Goal: Use online tool/utility: Utilize a website feature to perform a specific function

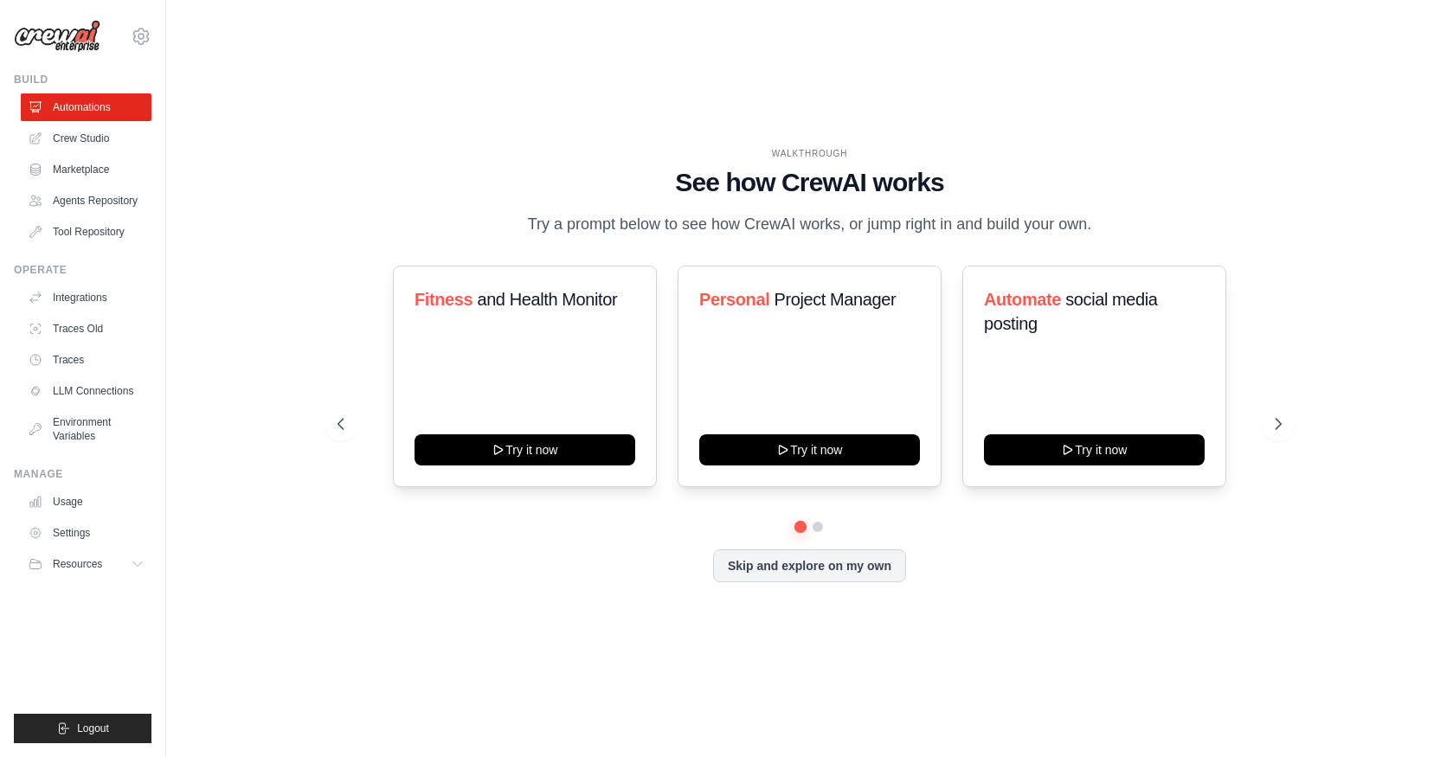
click at [1330, 219] on div "WALKTHROUGH See how CrewAI works Try a prompt below to see how CrewAI works, or…" at bounding box center [809, 378] width 1231 height 722
click at [776, 577] on button "Skip and explore on my own" at bounding box center [809, 564] width 193 height 33
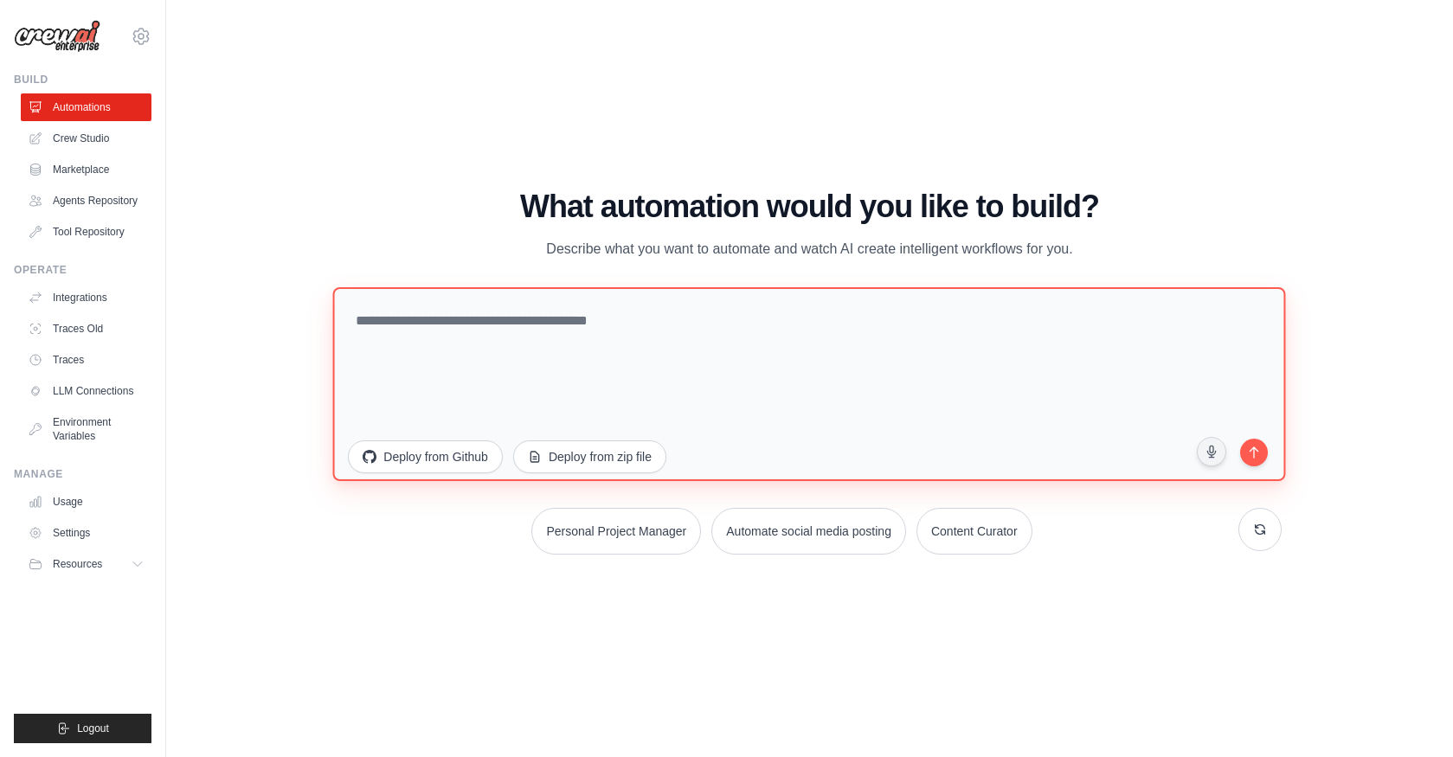
click at [613, 396] on textarea at bounding box center [809, 383] width 953 height 194
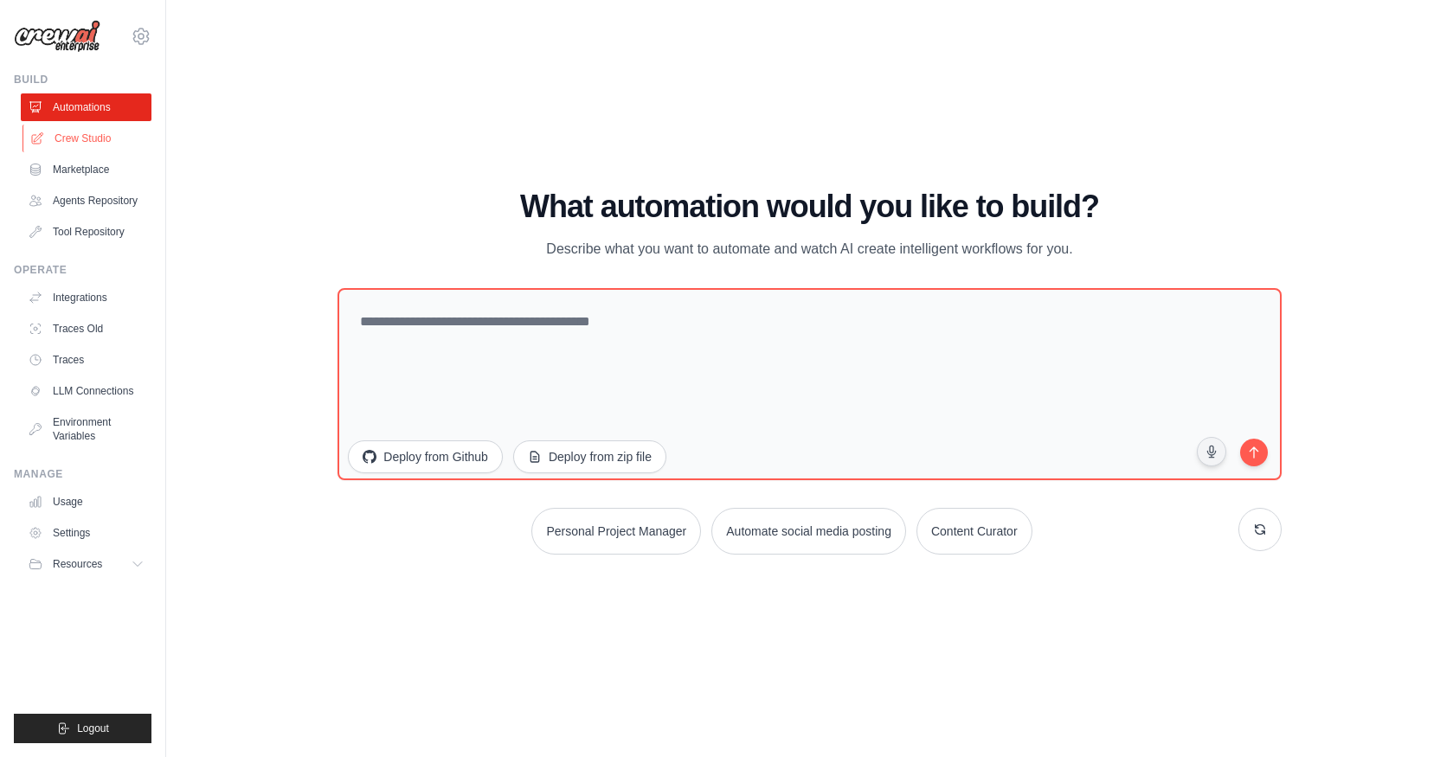
click at [82, 144] on link "Crew Studio" at bounding box center [87, 139] width 131 height 28
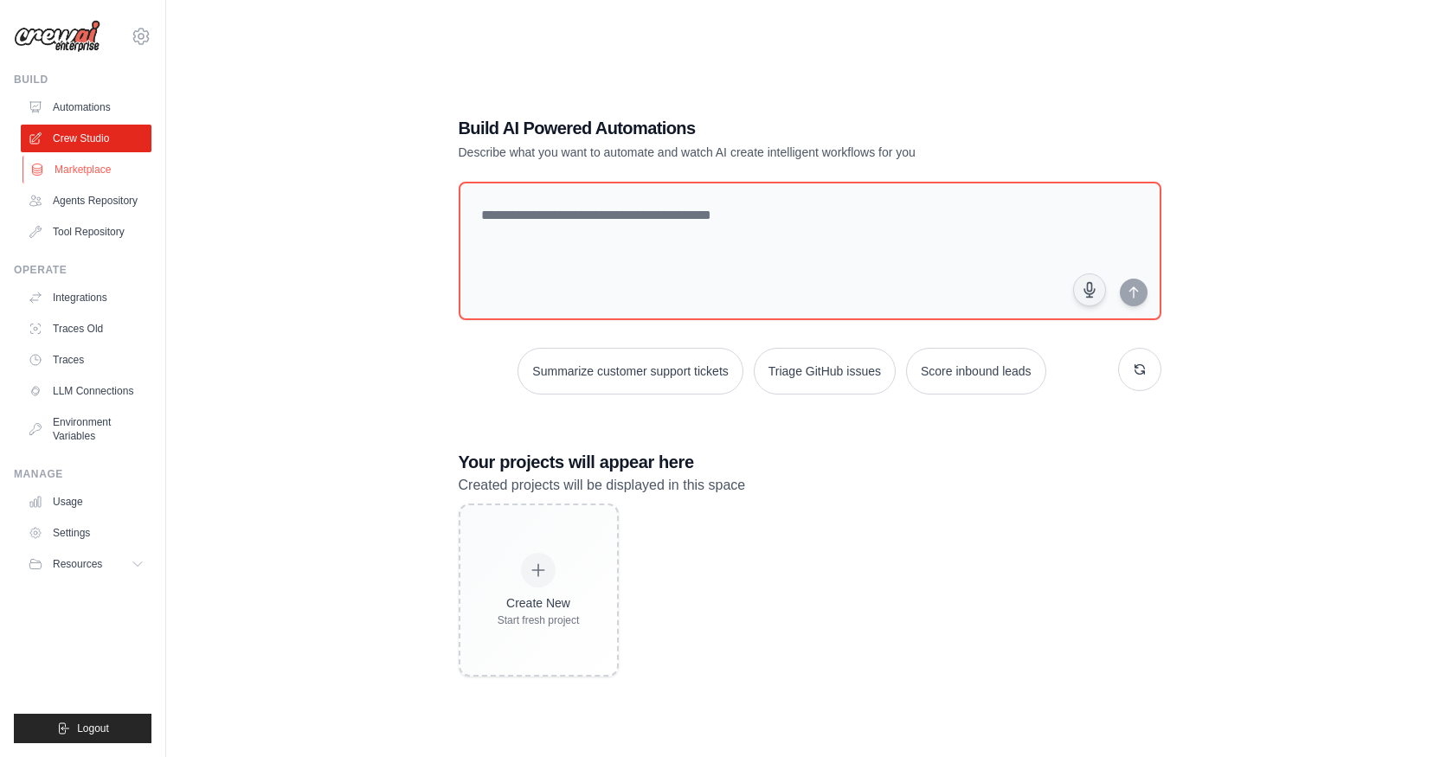
click at [84, 164] on link "Marketplace" at bounding box center [87, 170] width 131 height 28
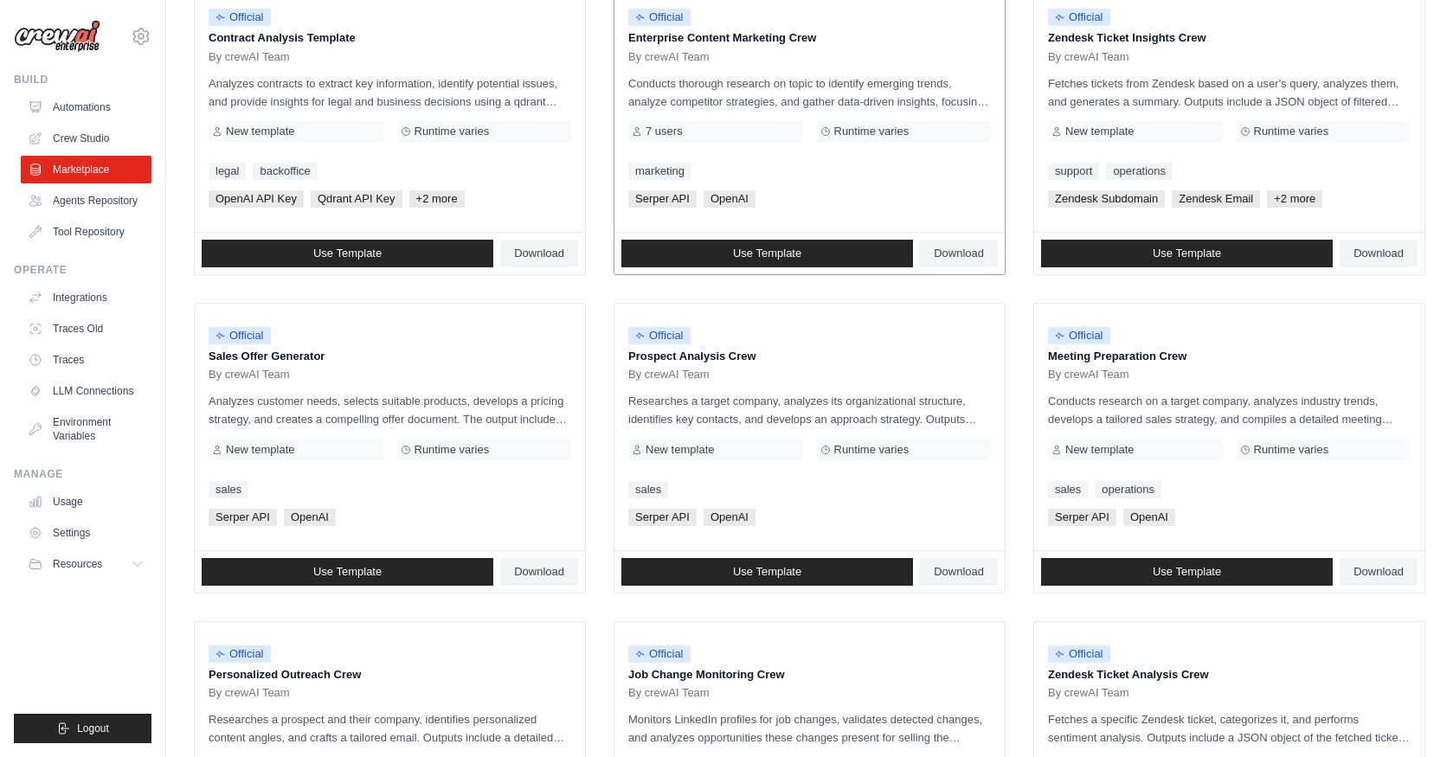
scroll to position [258, 0]
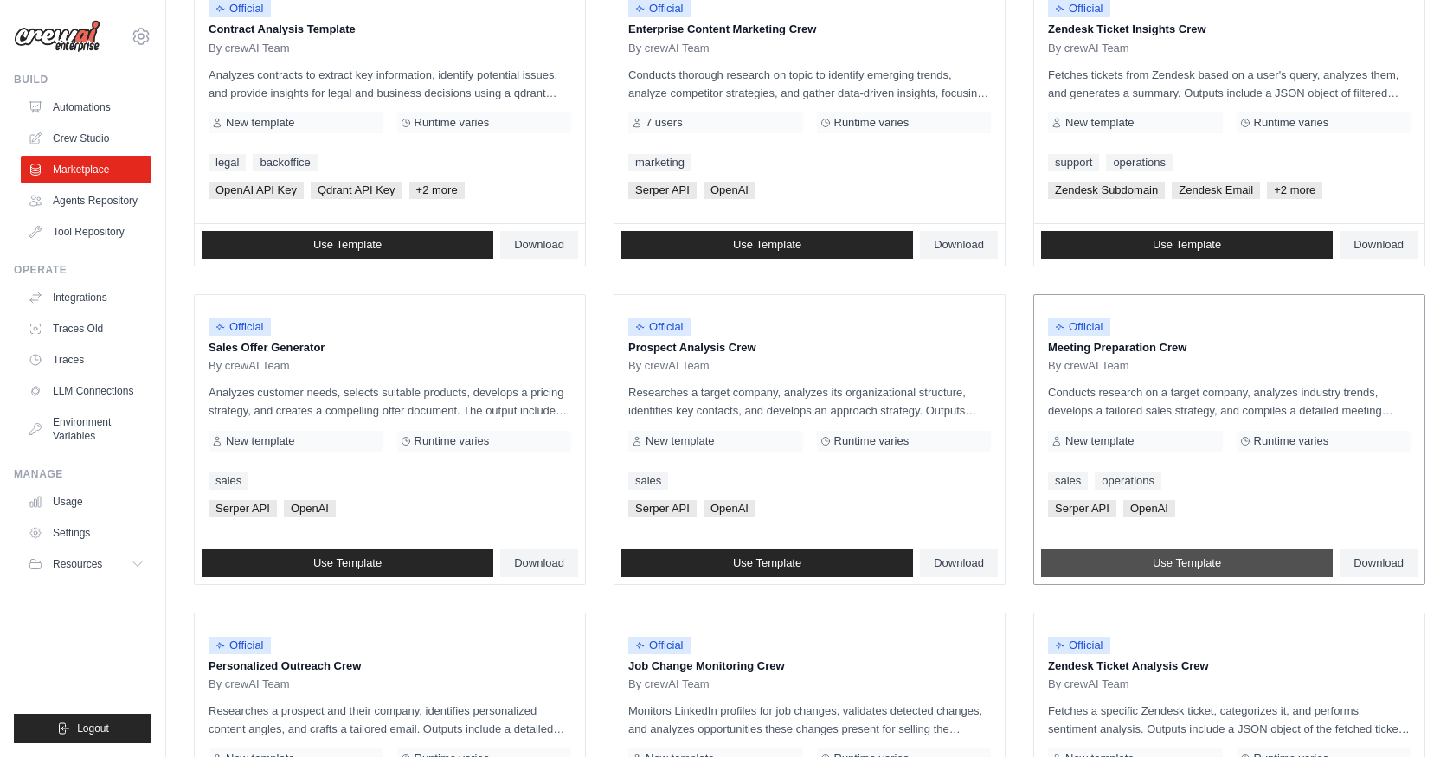
click at [1251, 570] on link "Use Template" at bounding box center [1187, 563] width 292 height 28
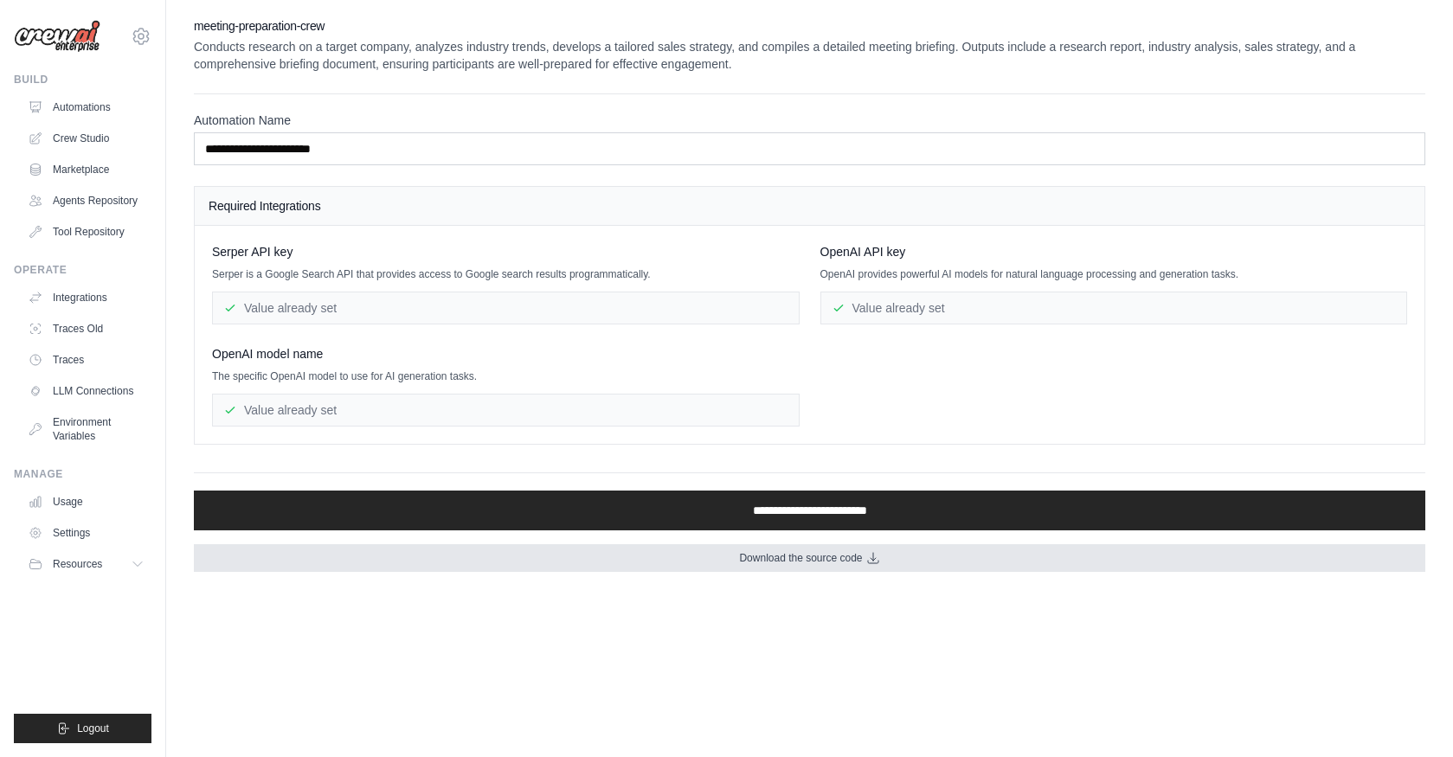
click at [799, 570] on link "Download the source code" at bounding box center [809, 558] width 1231 height 28
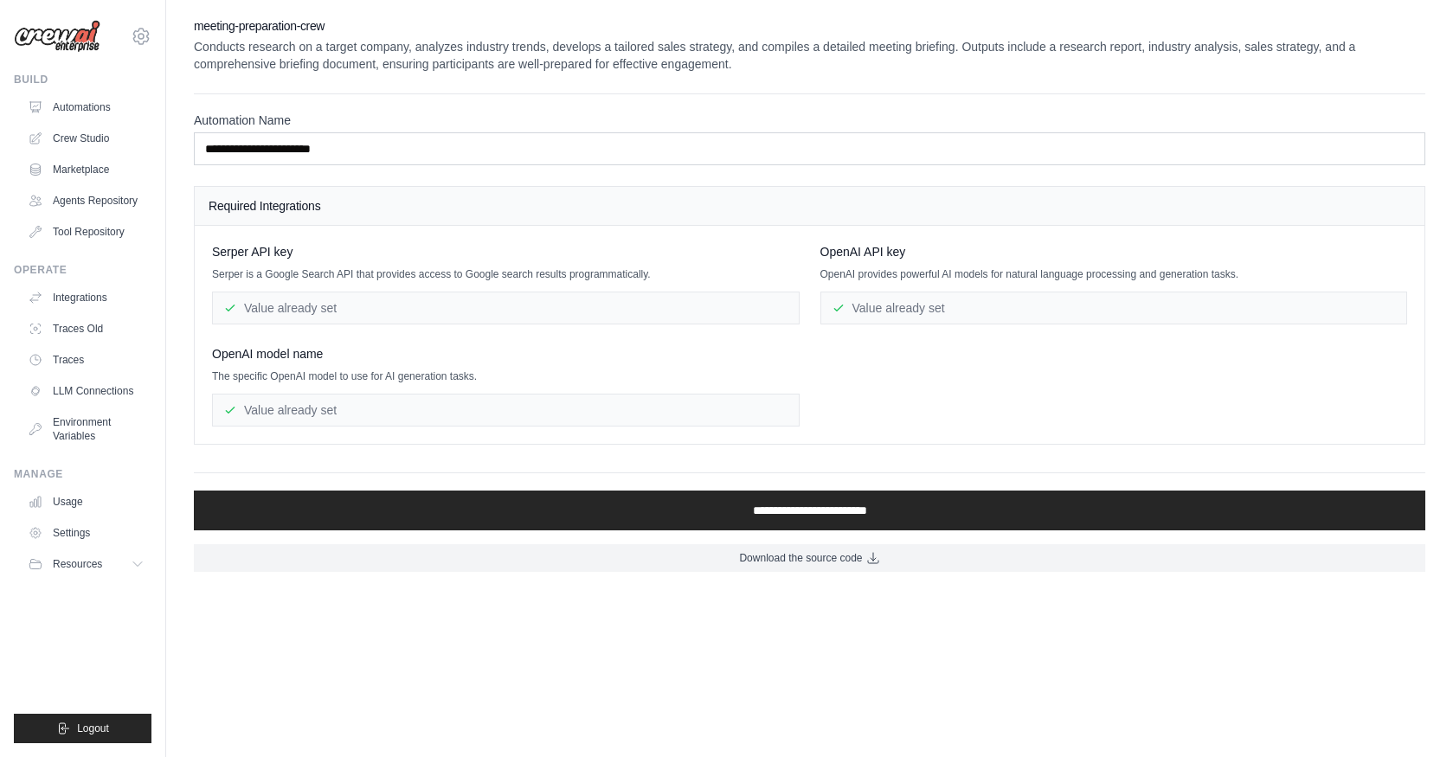
click at [913, 386] on div "[PERSON_NAME] API key [PERSON_NAME] is a Google Search API that provides access…" at bounding box center [809, 334] width 1195 height 183
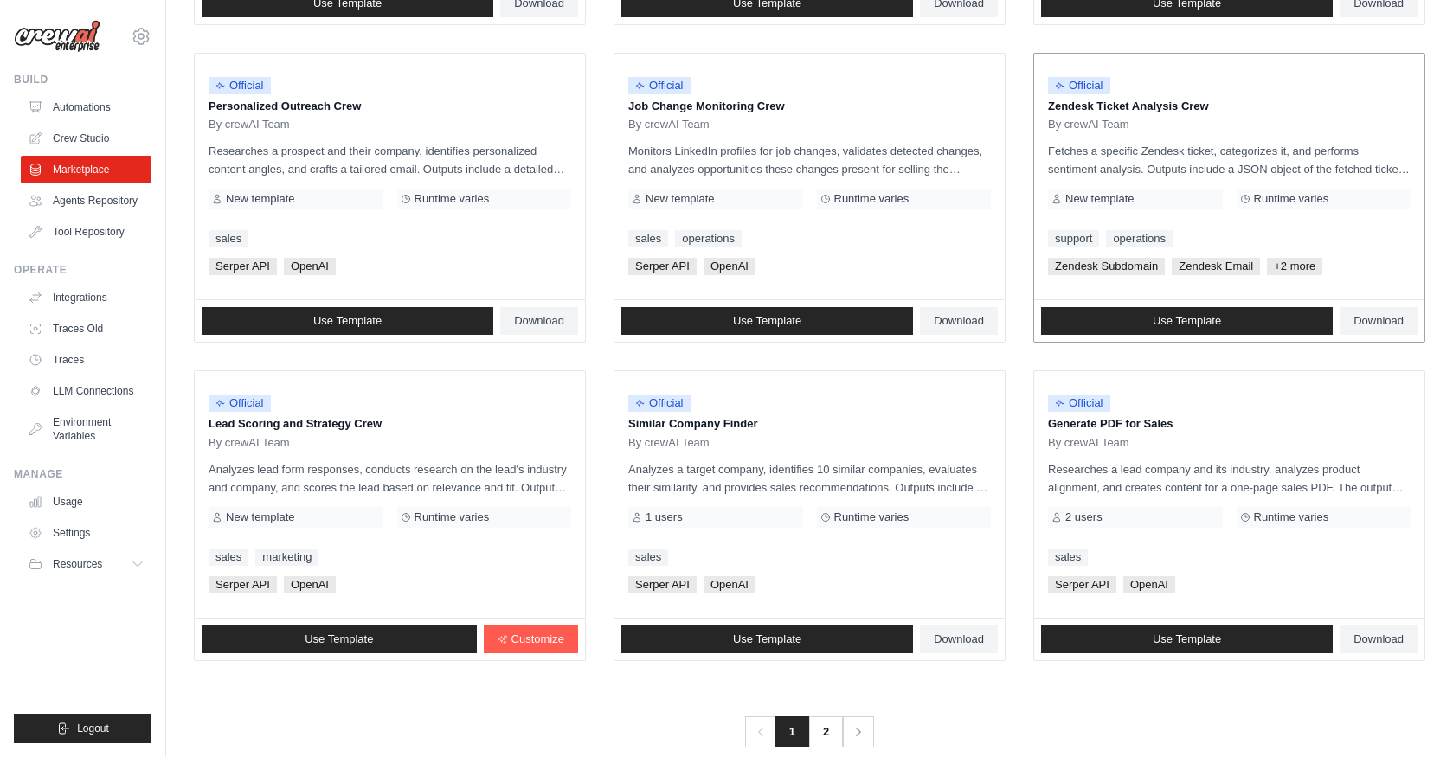
scroll to position [846, 0]
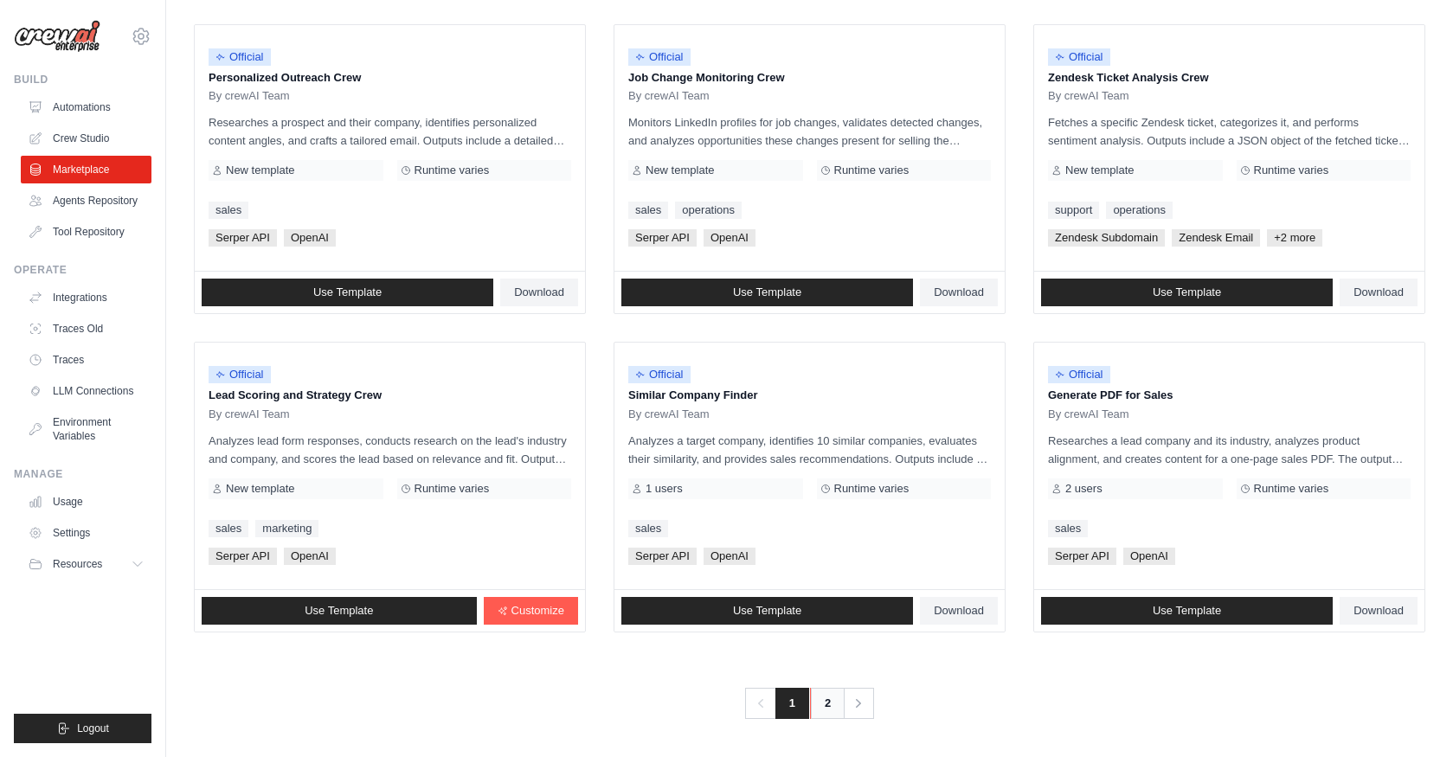
click at [821, 703] on link "2" at bounding box center [827, 703] width 35 height 31
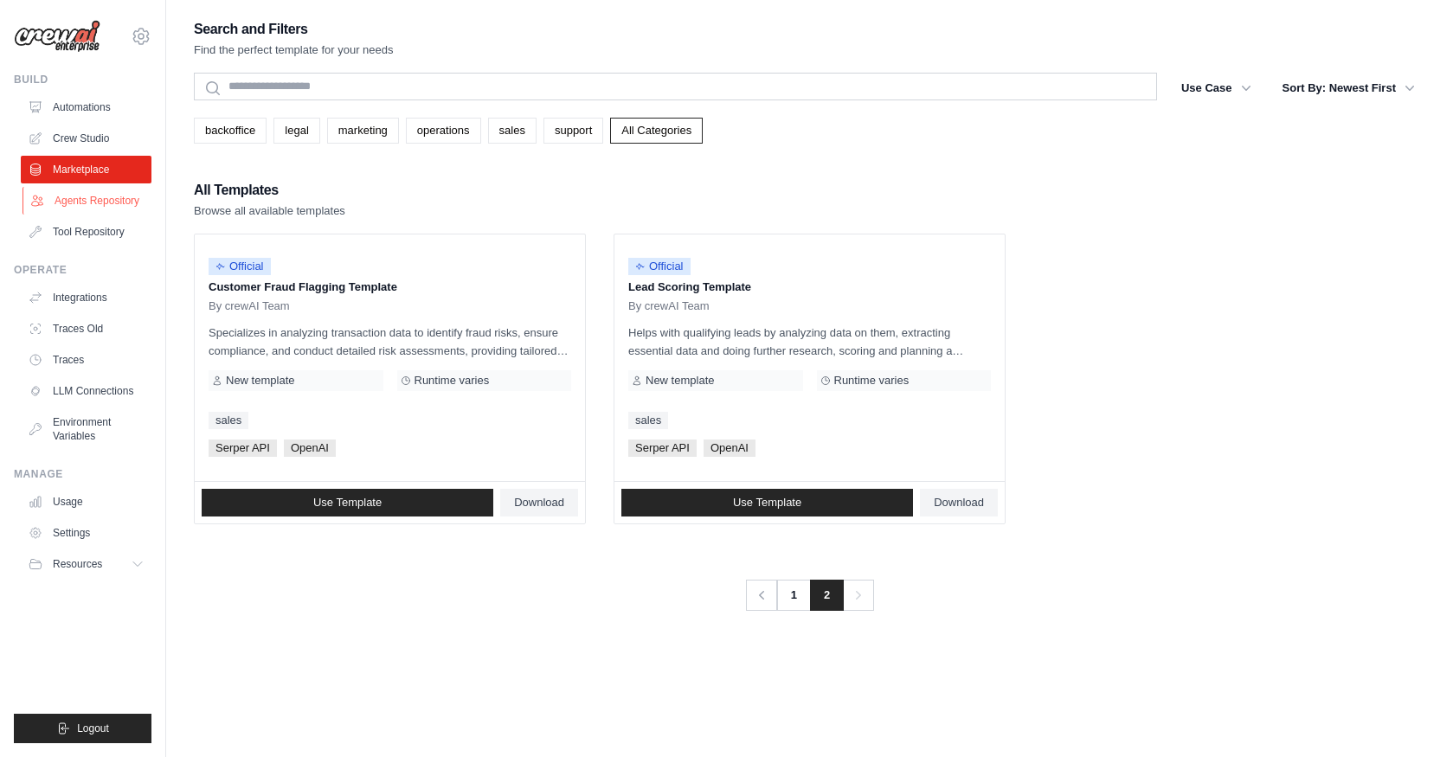
click at [80, 198] on link "Agents Repository" at bounding box center [87, 201] width 131 height 28
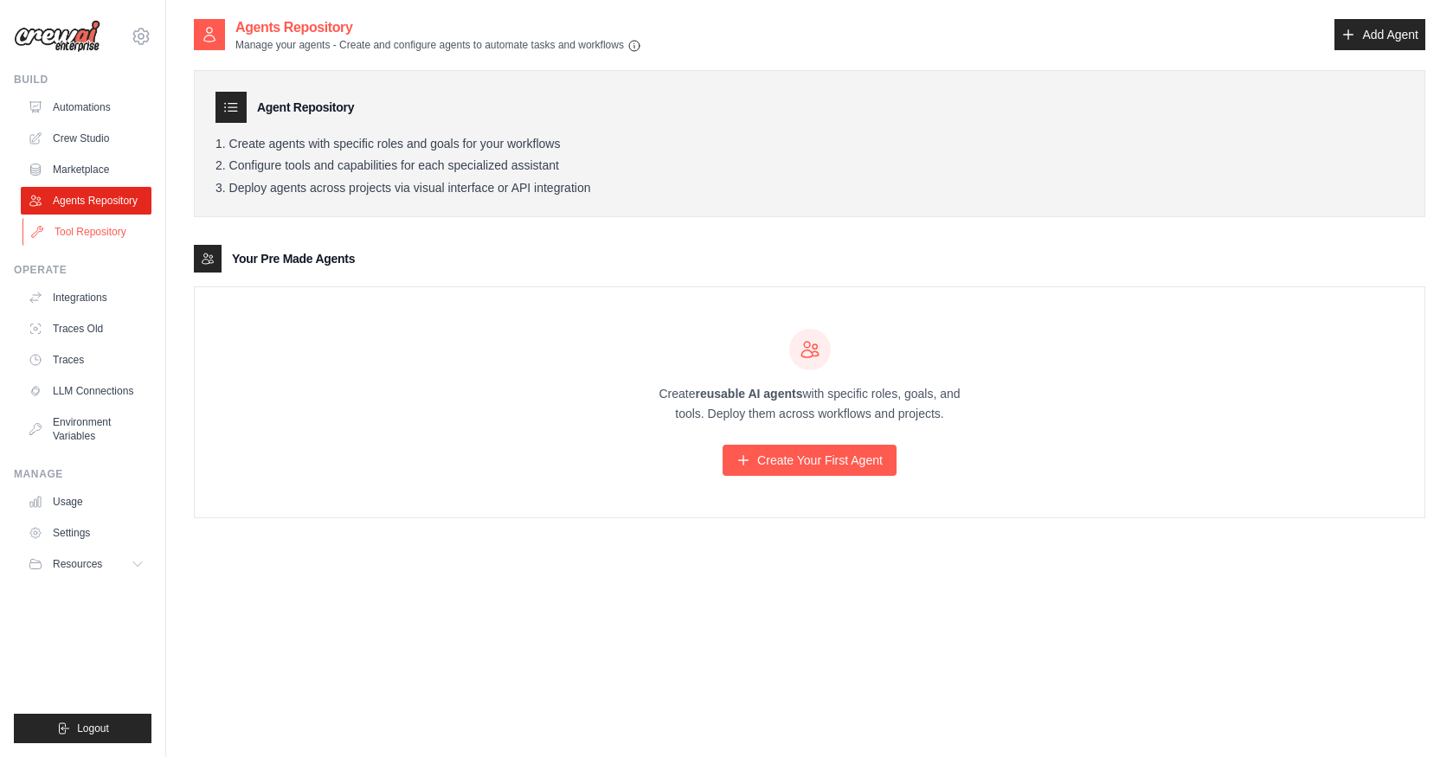
click at [88, 232] on link "Tool Repository" at bounding box center [87, 232] width 131 height 28
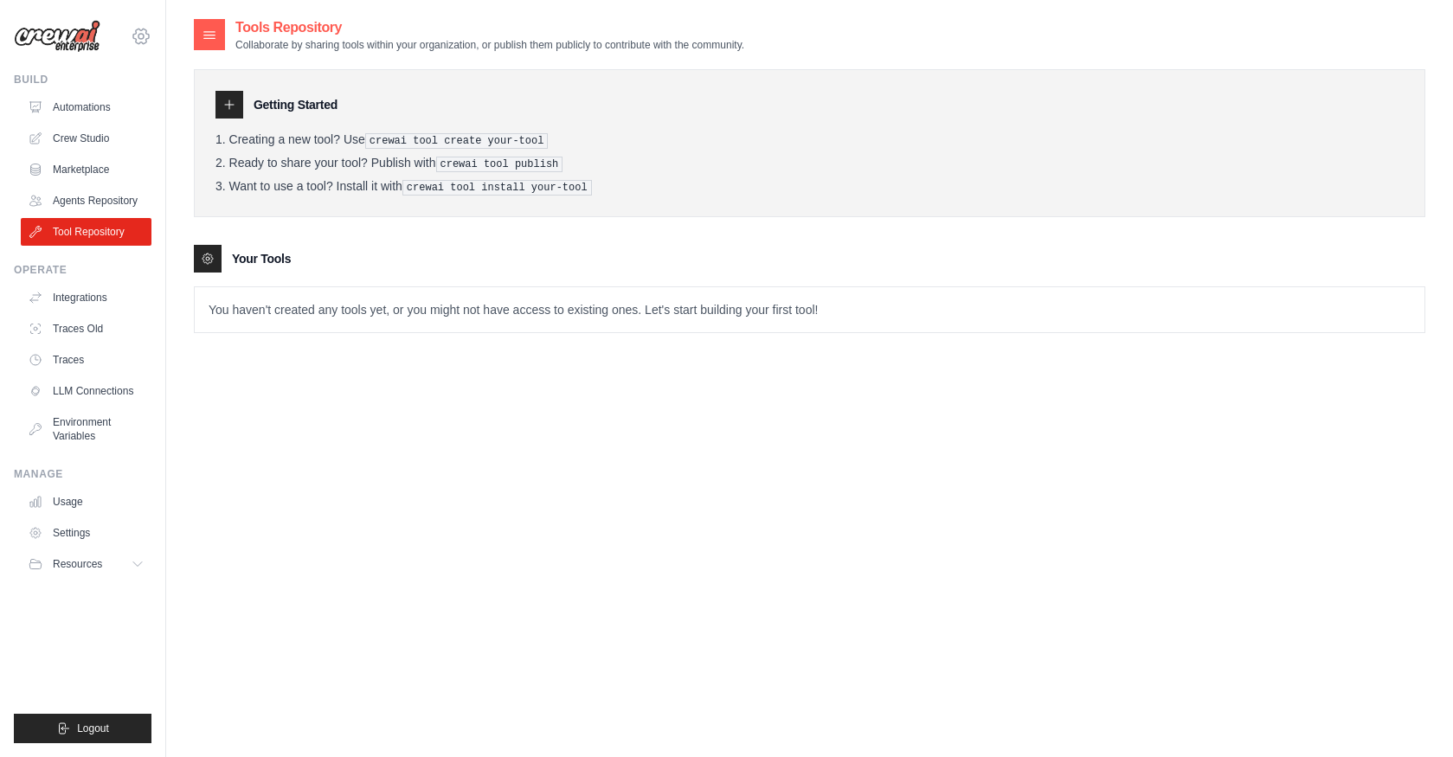
click at [146, 30] on icon at bounding box center [141, 36] width 16 height 15
click at [179, 106] on span "Settings" at bounding box center [214, 107] width 137 height 17
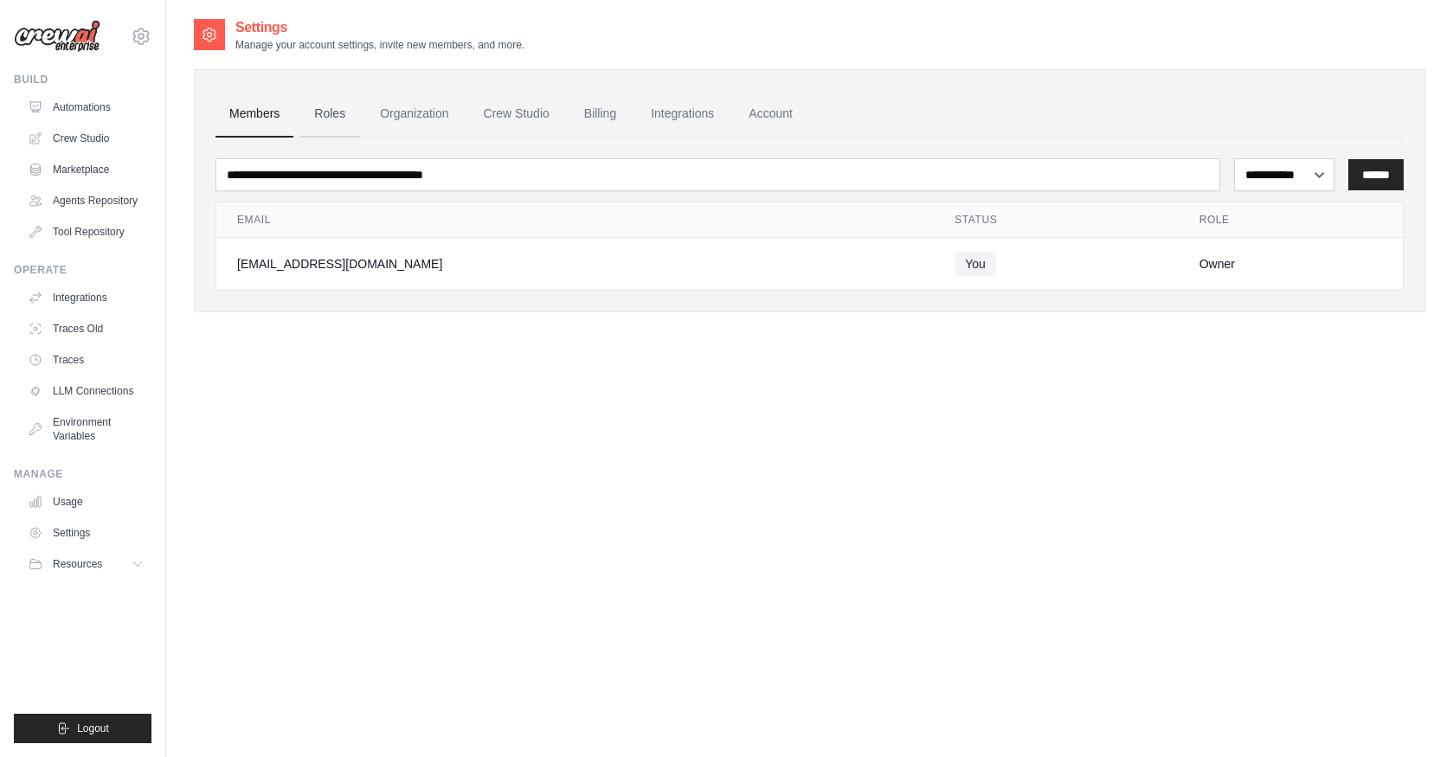
click at [321, 121] on link "Roles" at bounding box center [329, 114] width 59 height 47
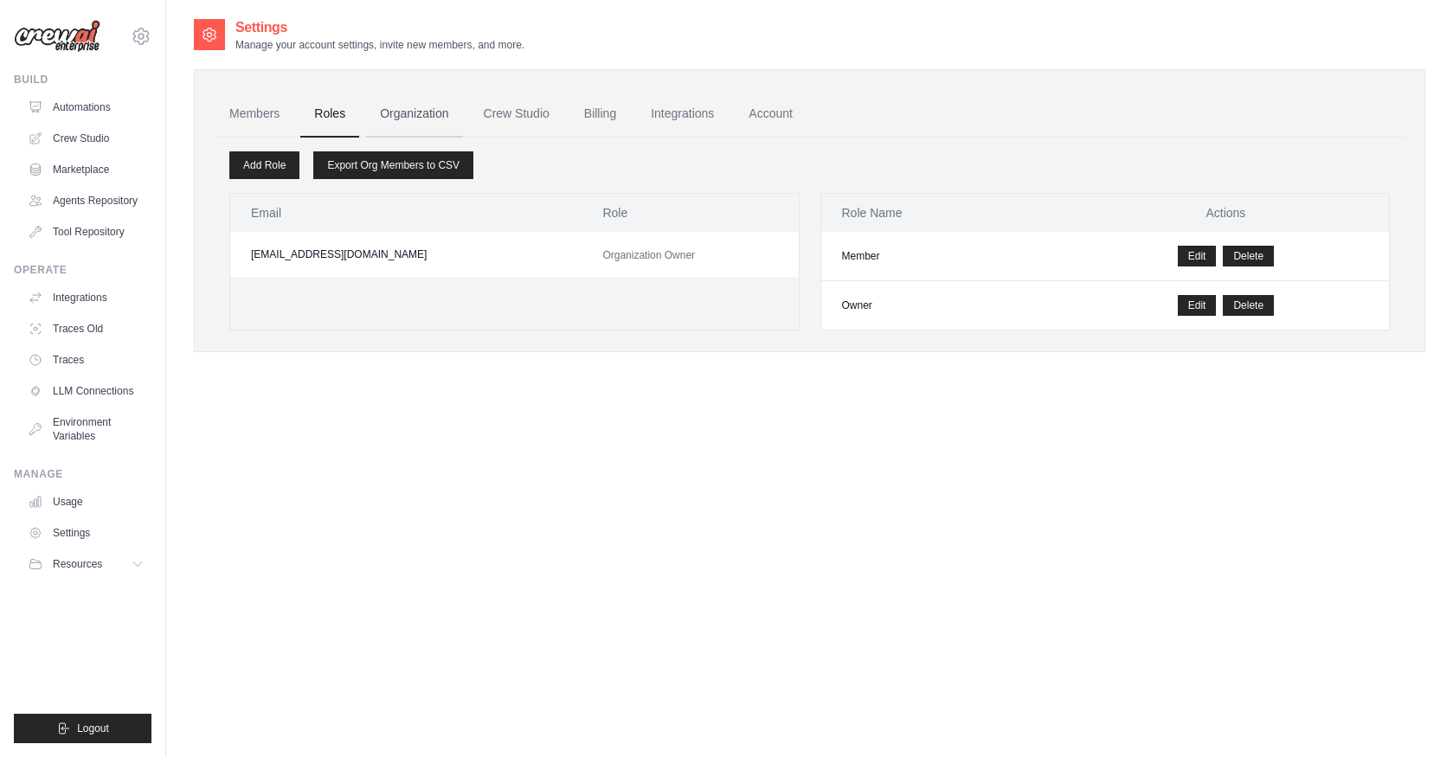
click at [406, 130] on link "Organization" at bounding box center [414, 114] width 96 height 47
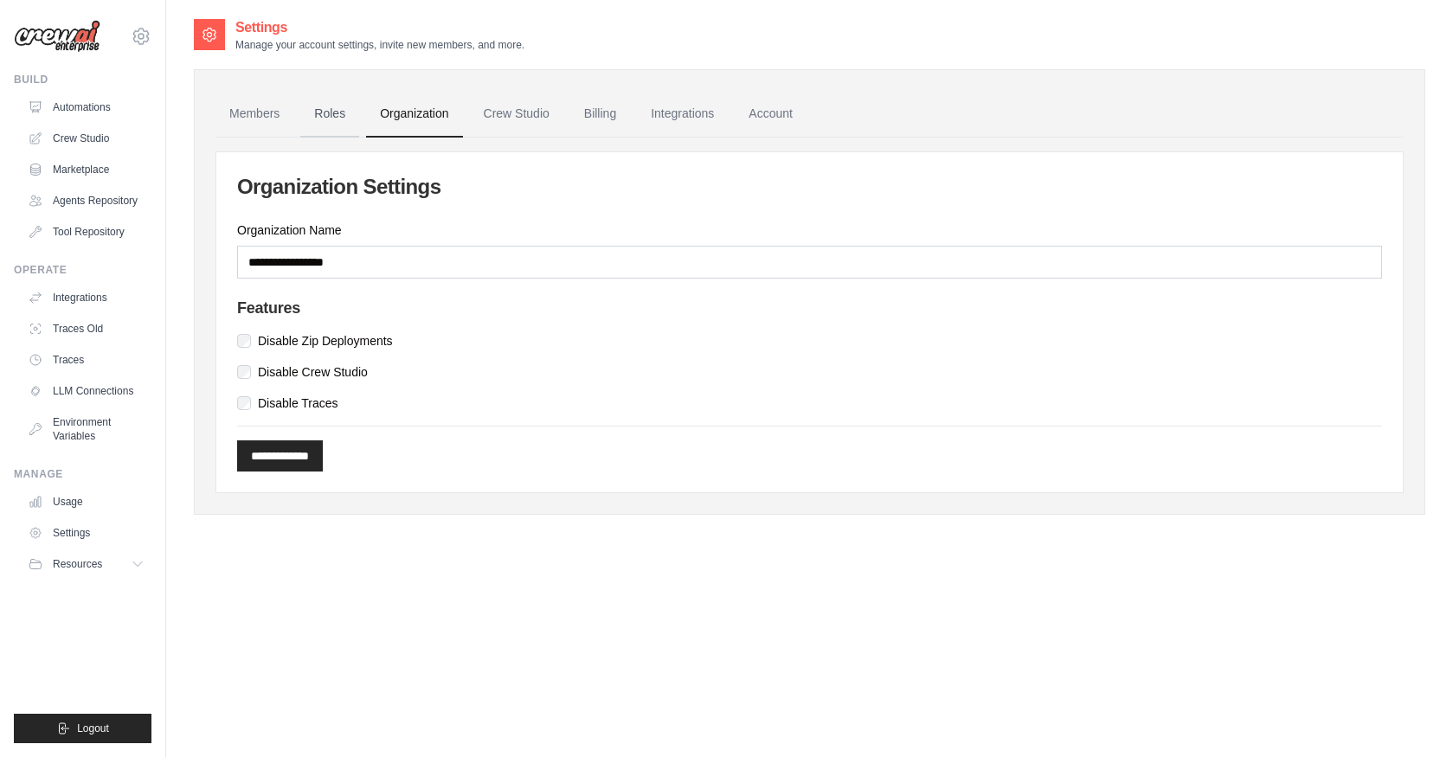
click at [319, 111] on link "Roles" at bounding box center [329, 114] width 59 height 47
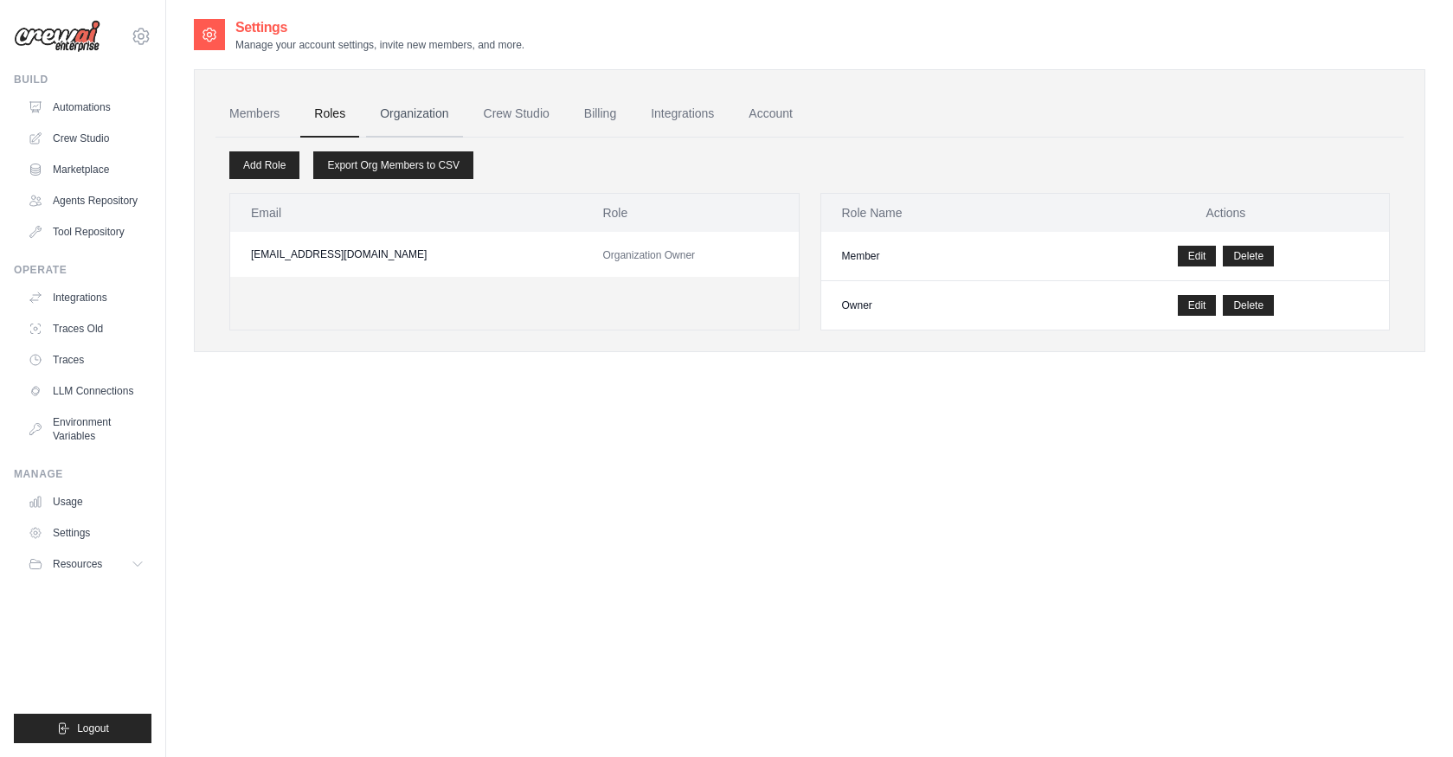
click at [407, 119] on link "Organization" at bounding box center [414, 114] width 96 height 47
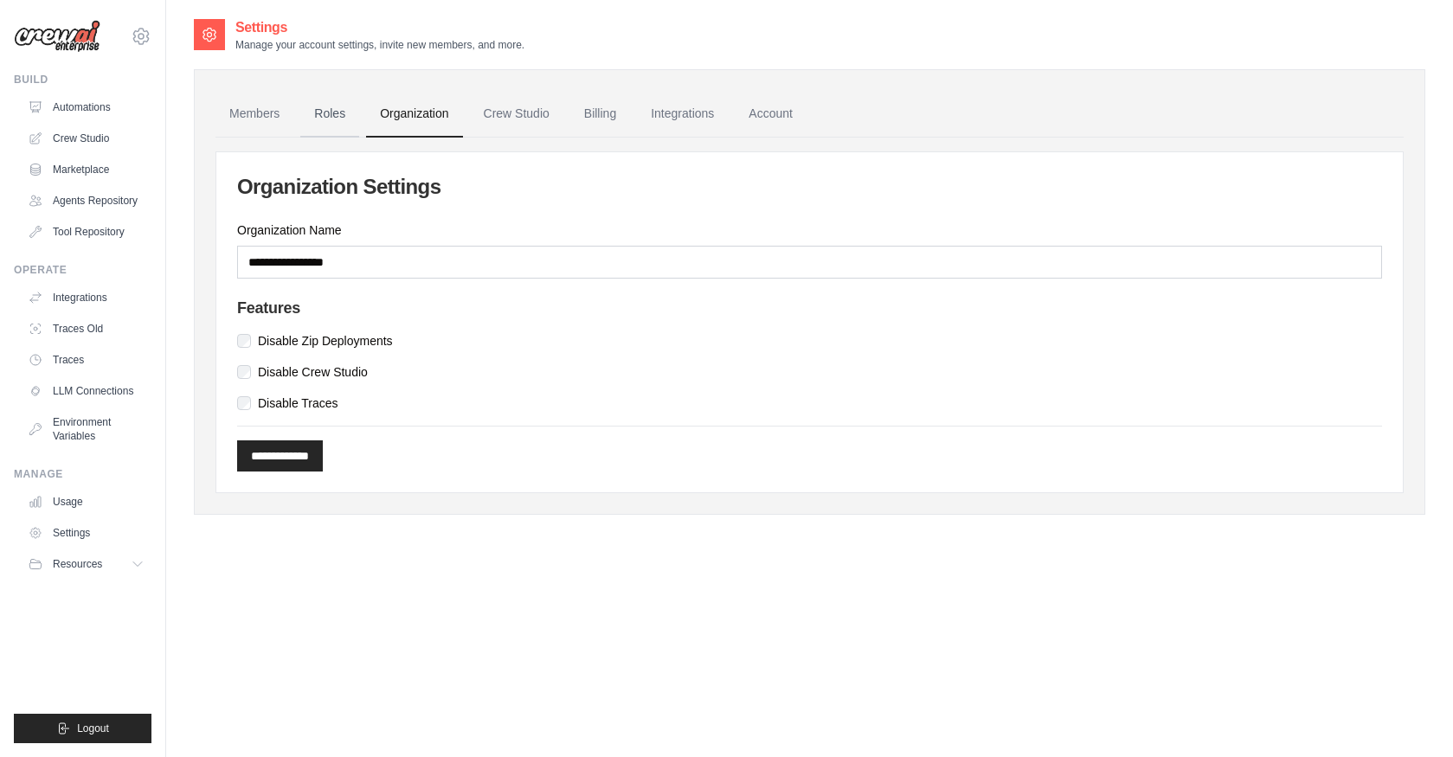
click at [323, 119] on link "Roles" at bounding box center [329, 114] width 59 height 47
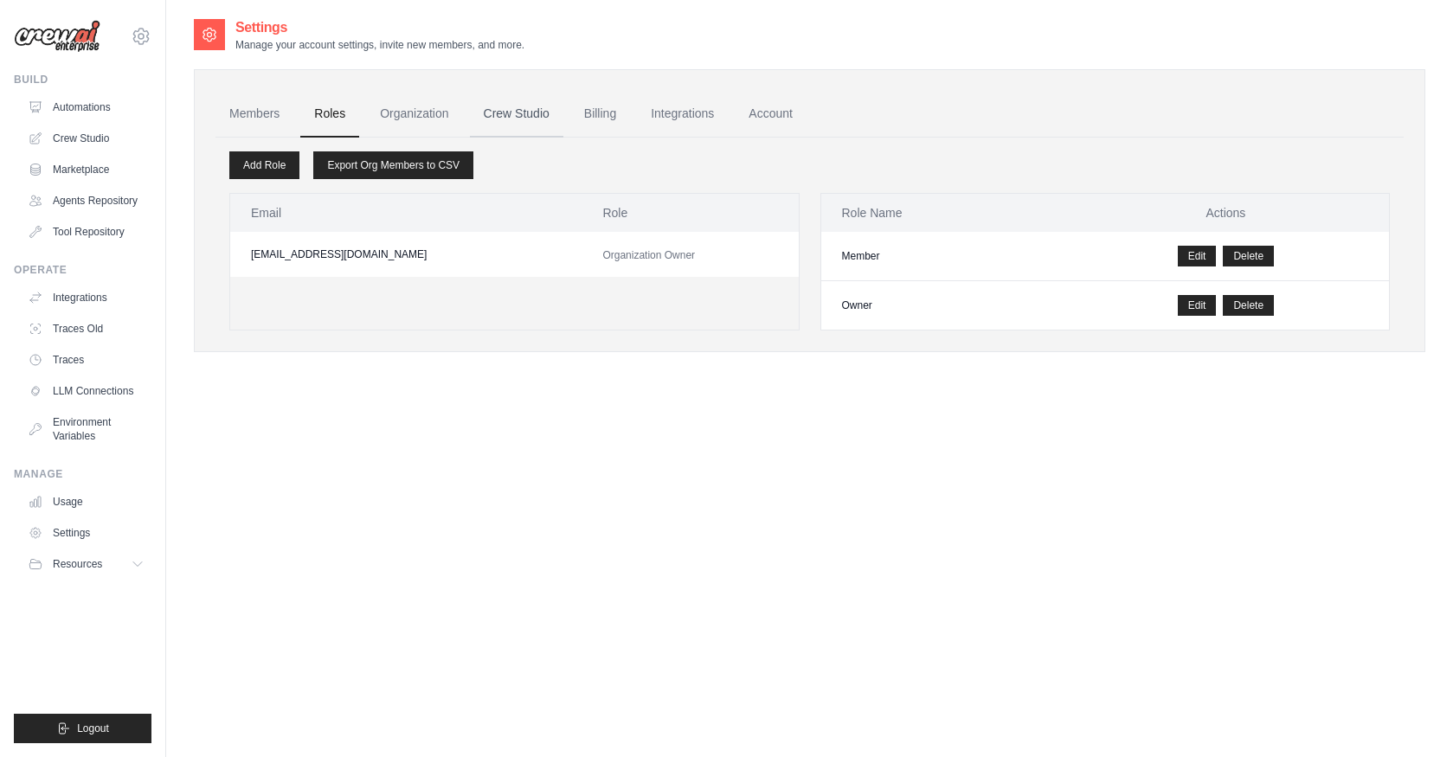
click at [497, 120] on link "Crew Studio" at bounding box center [516, 114] width 93 height 47
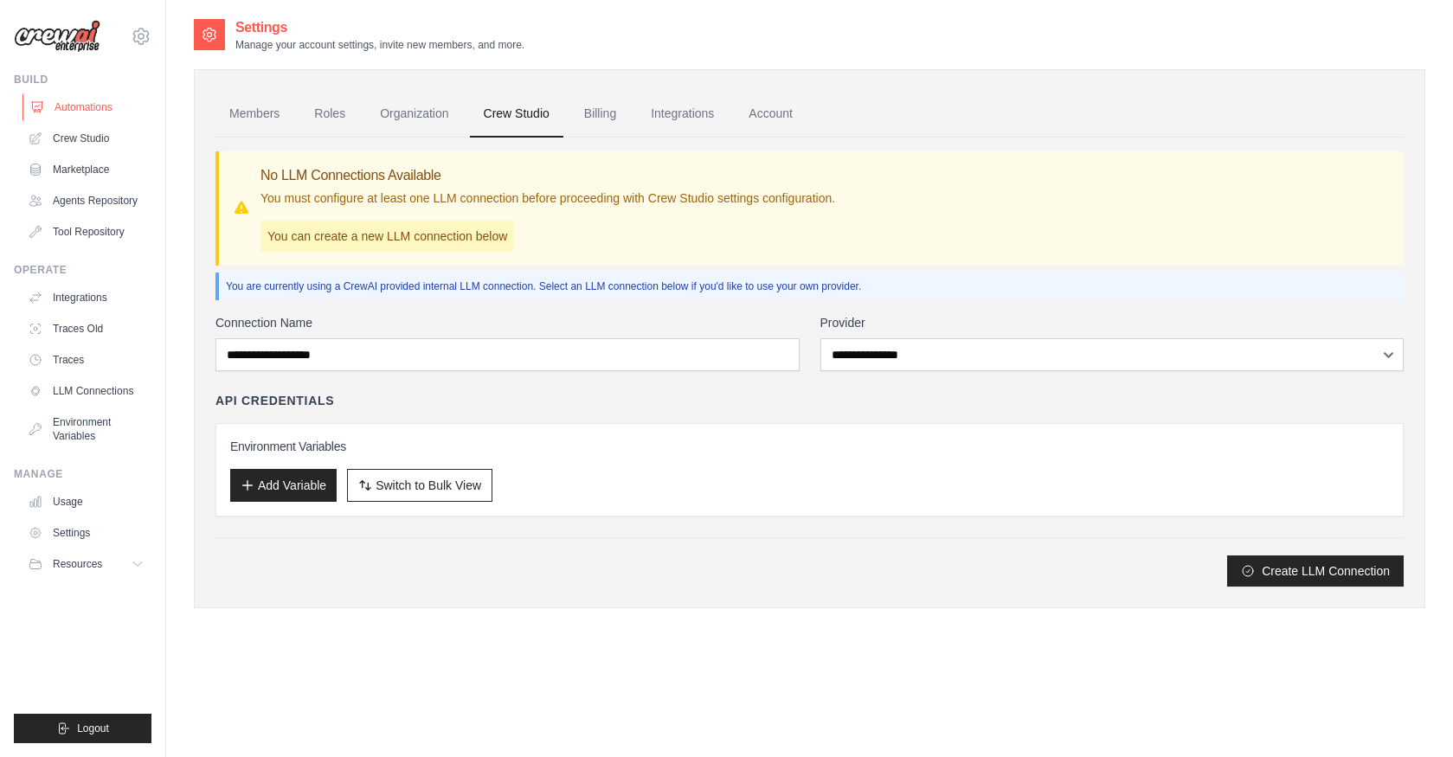
click at [56, 105] on link "Automations" at bounding box center [87, 107] width 131 height 28
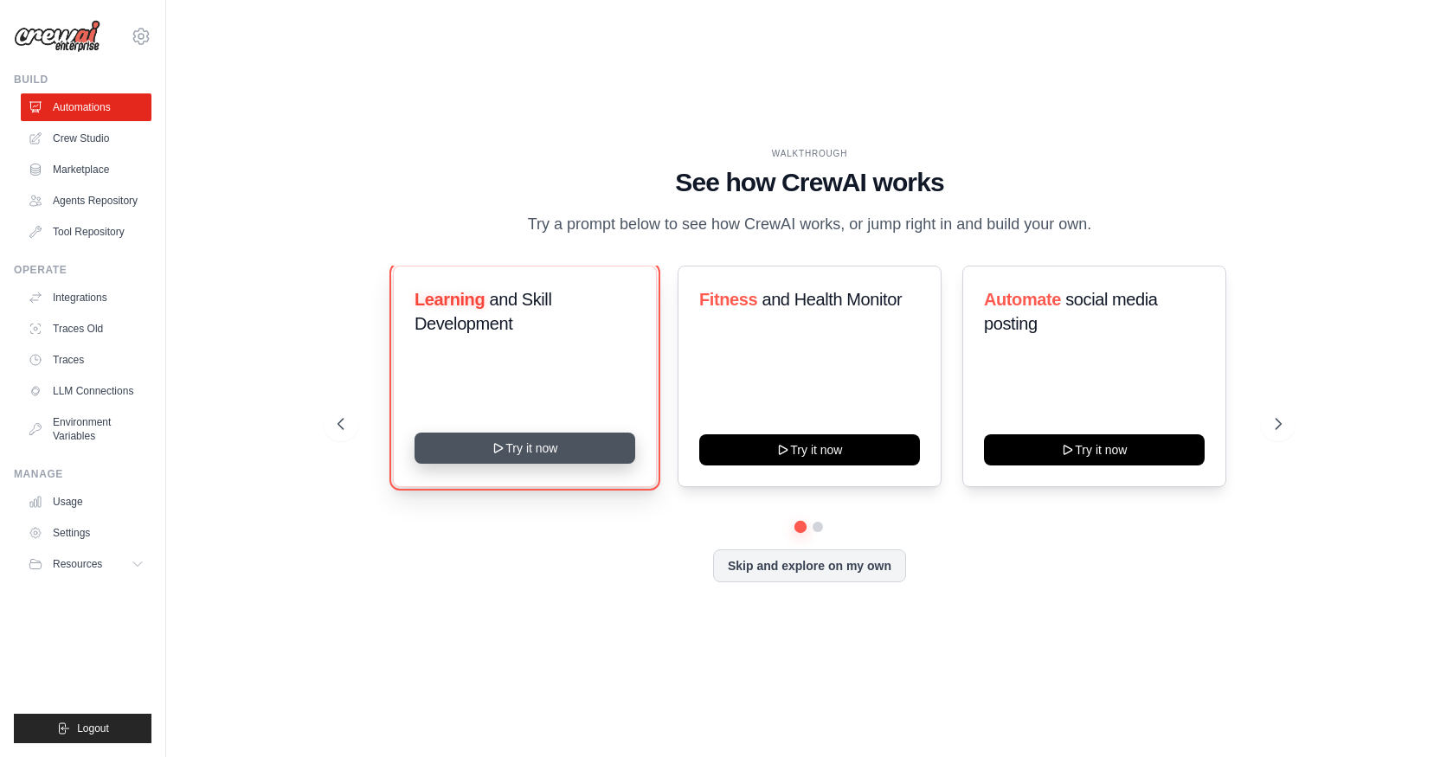
click at [606, 461] on button "Try it now" at bounding box center [524, 448] width 221 height 31
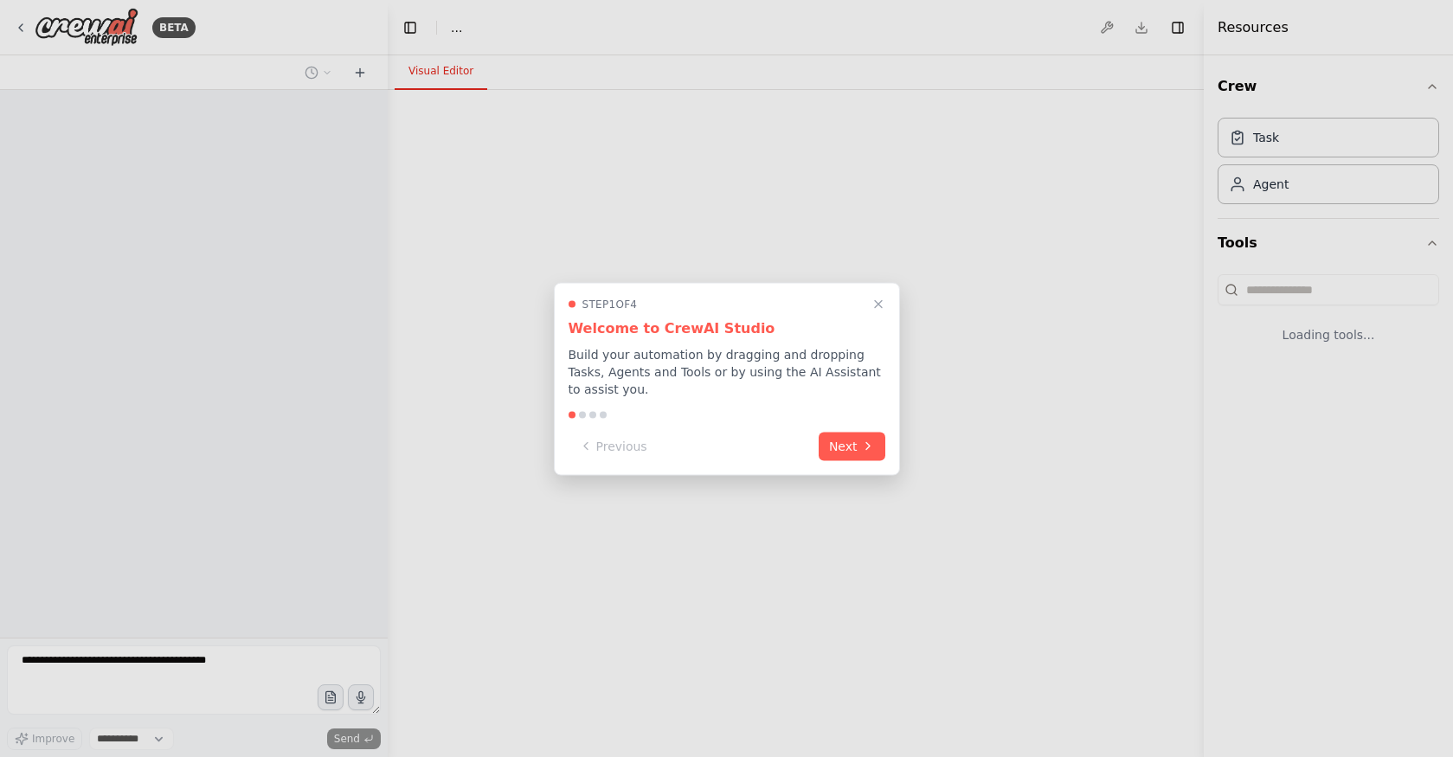
select select "****"
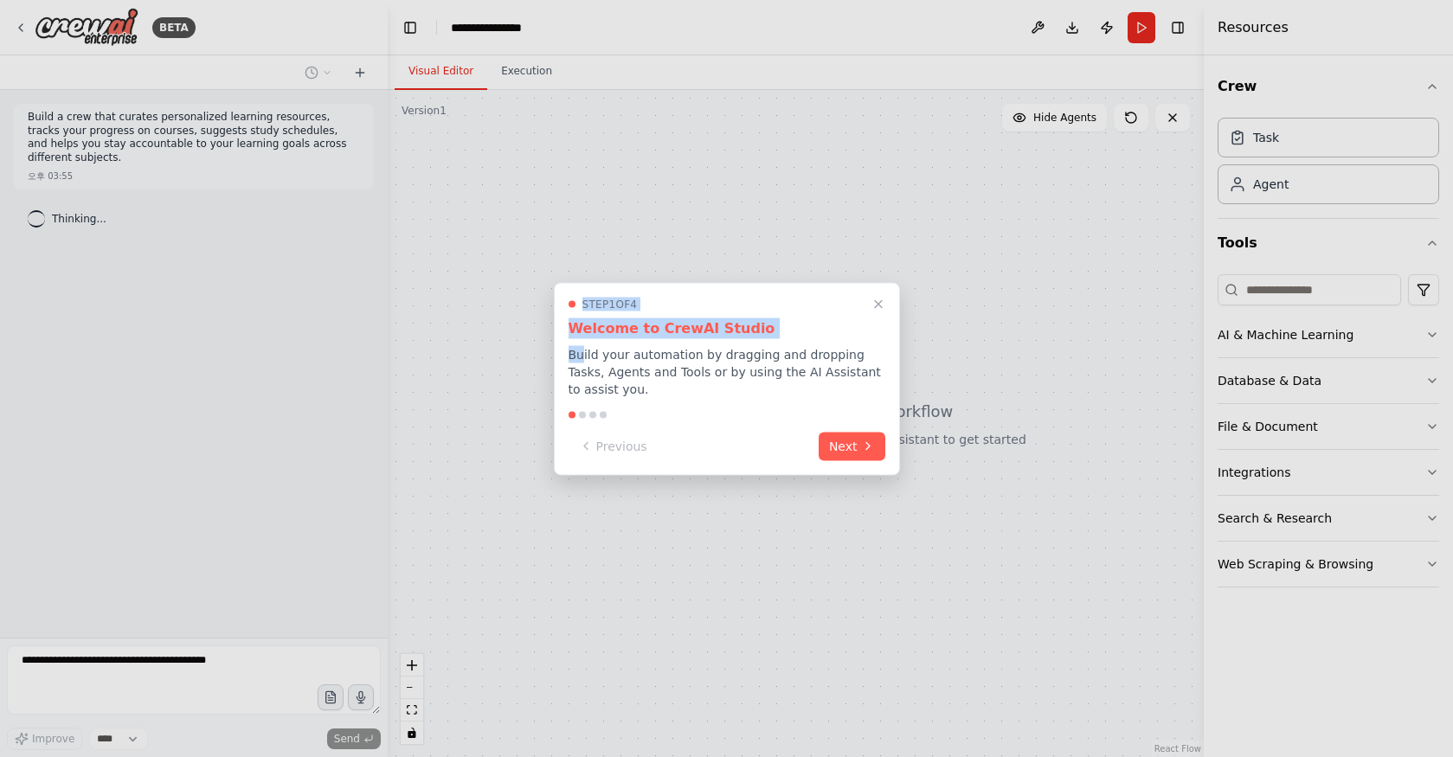
drag, startPoint x: 581, startPoint y: 354, endPoint x: 907, endPoint y: 361, distance: 326.3
click at [907, 361] on div "**********" at bounding box center [726, 378] width 1453 height 757
click at [814, 370] on p "Build your automation by dragging and dropping Tasks, Agents and Tools or by us…" at bounding box center [726, 371] width 317 height 52
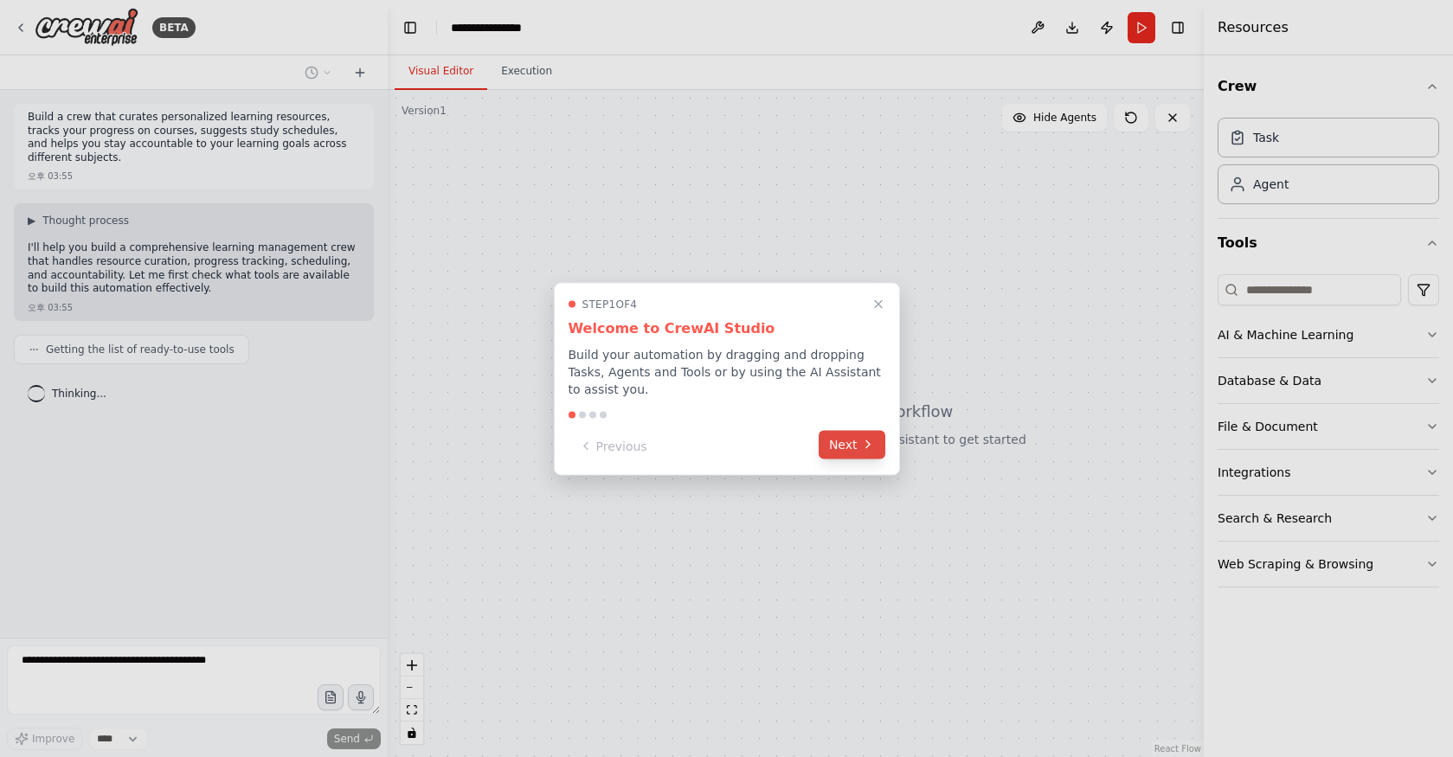
click at [848, 445] on button "Next" at bounding box center [851, 444] width 67 height 29
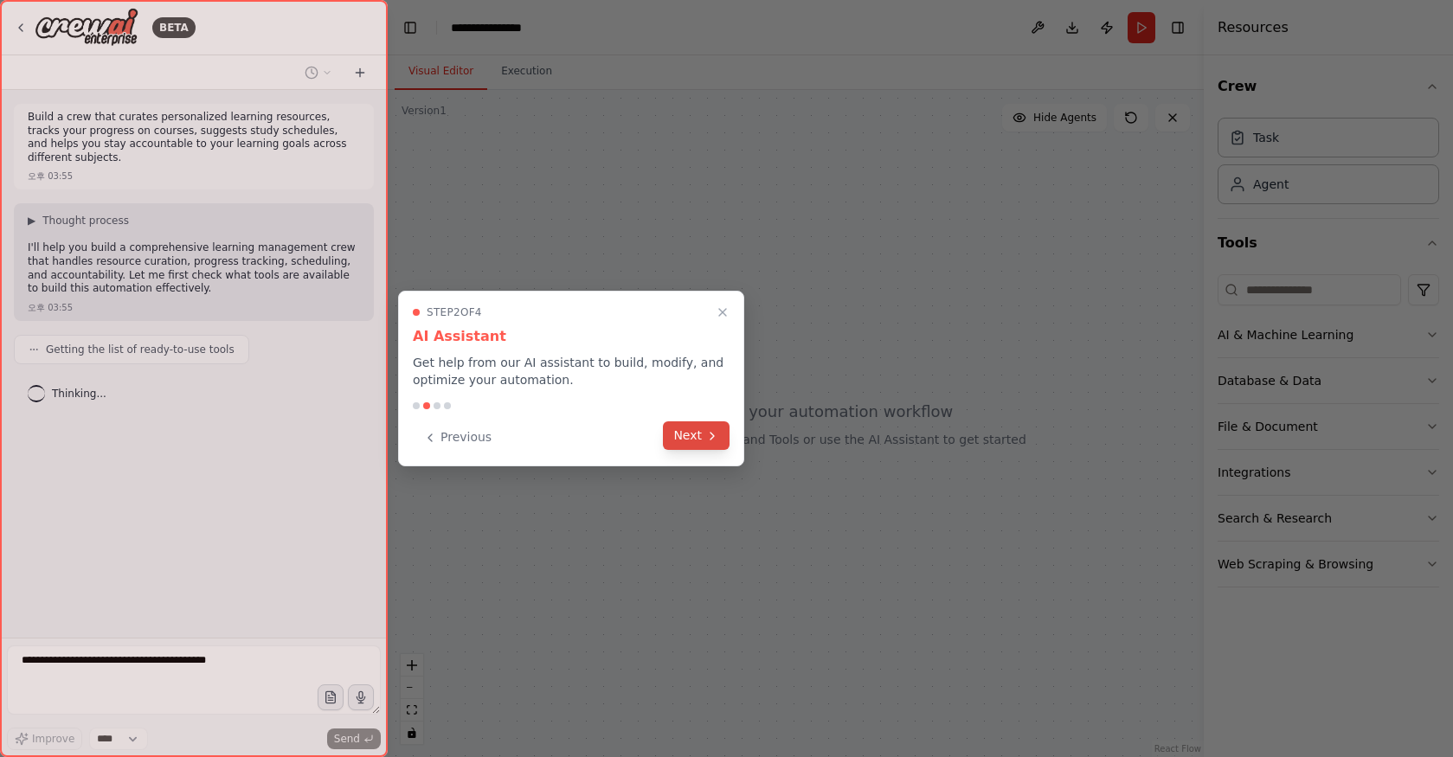
click at [693, 433] on button "Next" at bounding box center [696, 435] width 67 height 29
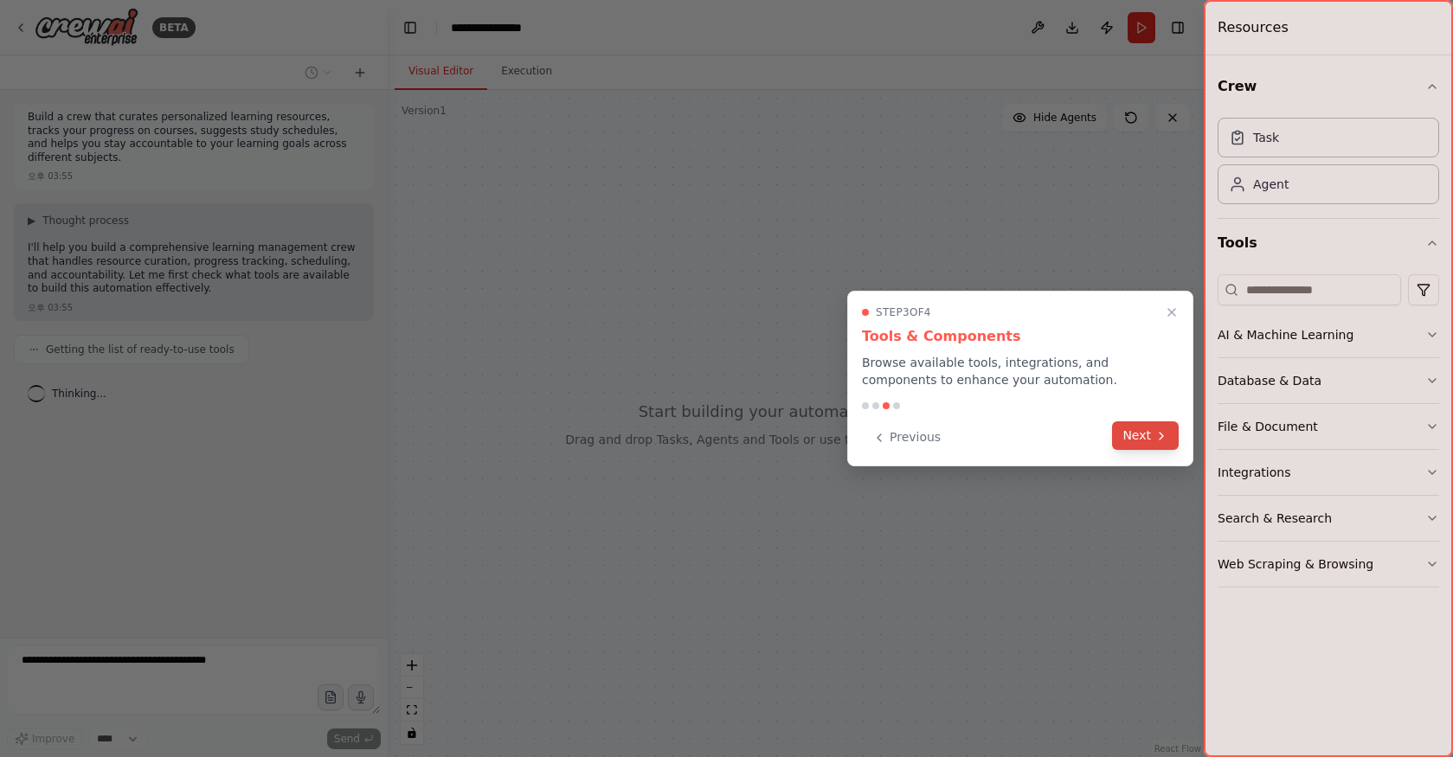
click at [1154, 434] on icon at bounding box center [1161, 436] width 14 height 14
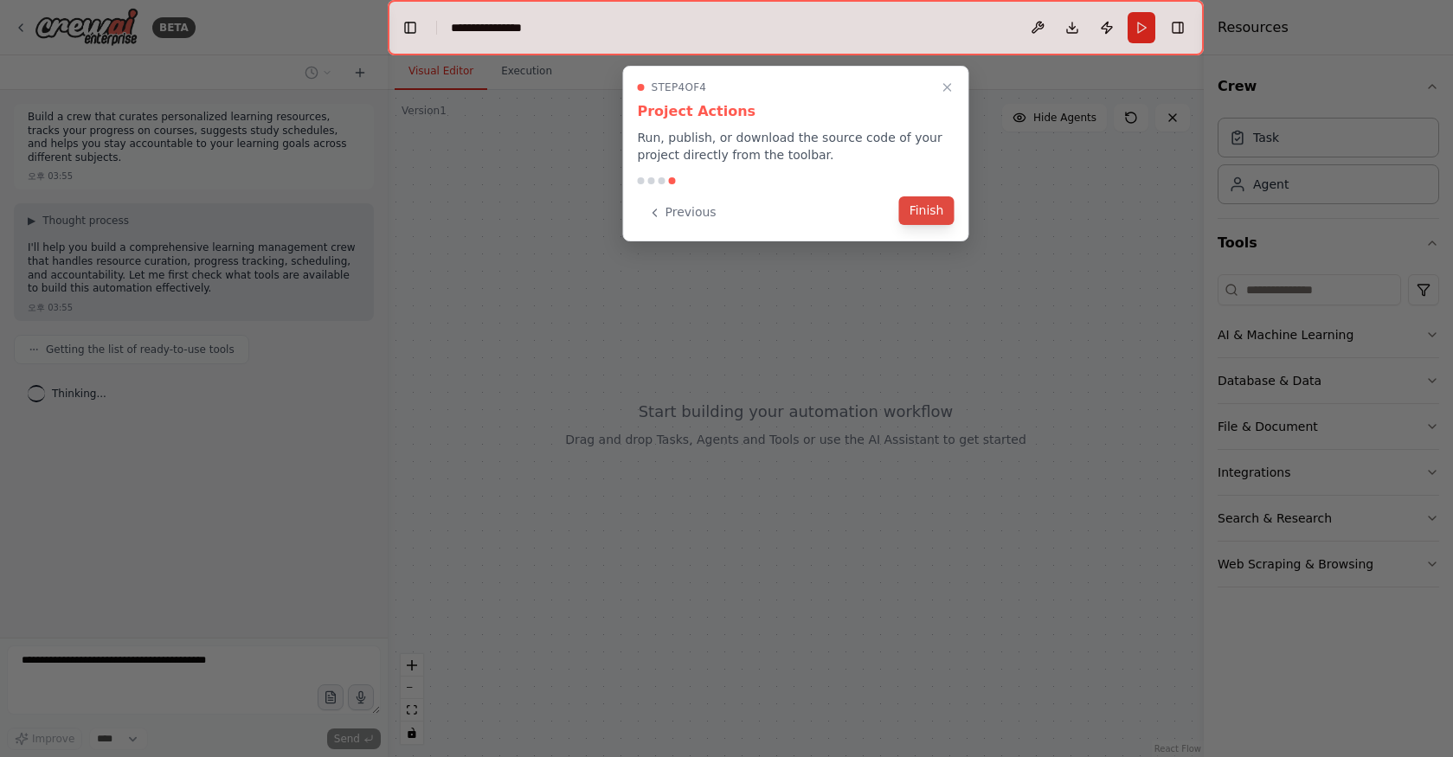
click at [915, 206] on button "Finish" at bounding box center [926, 210] width 55 height 29
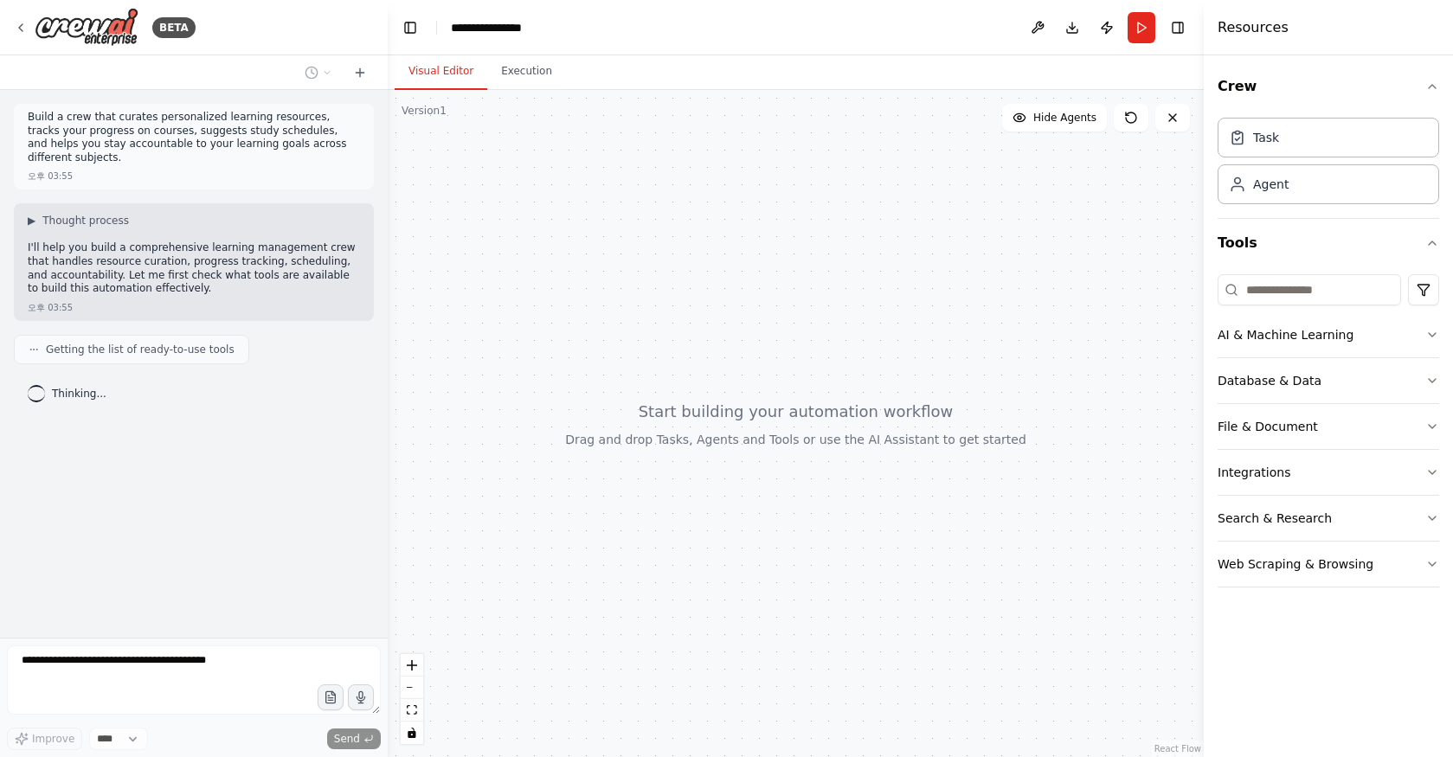
click at [784, 479] on div at bounding box center [796, 423] width 816 height 667
click at [1343, 350] on button "AI & Machine Learning" at bounding box center [1327, 334] width 221 height 45
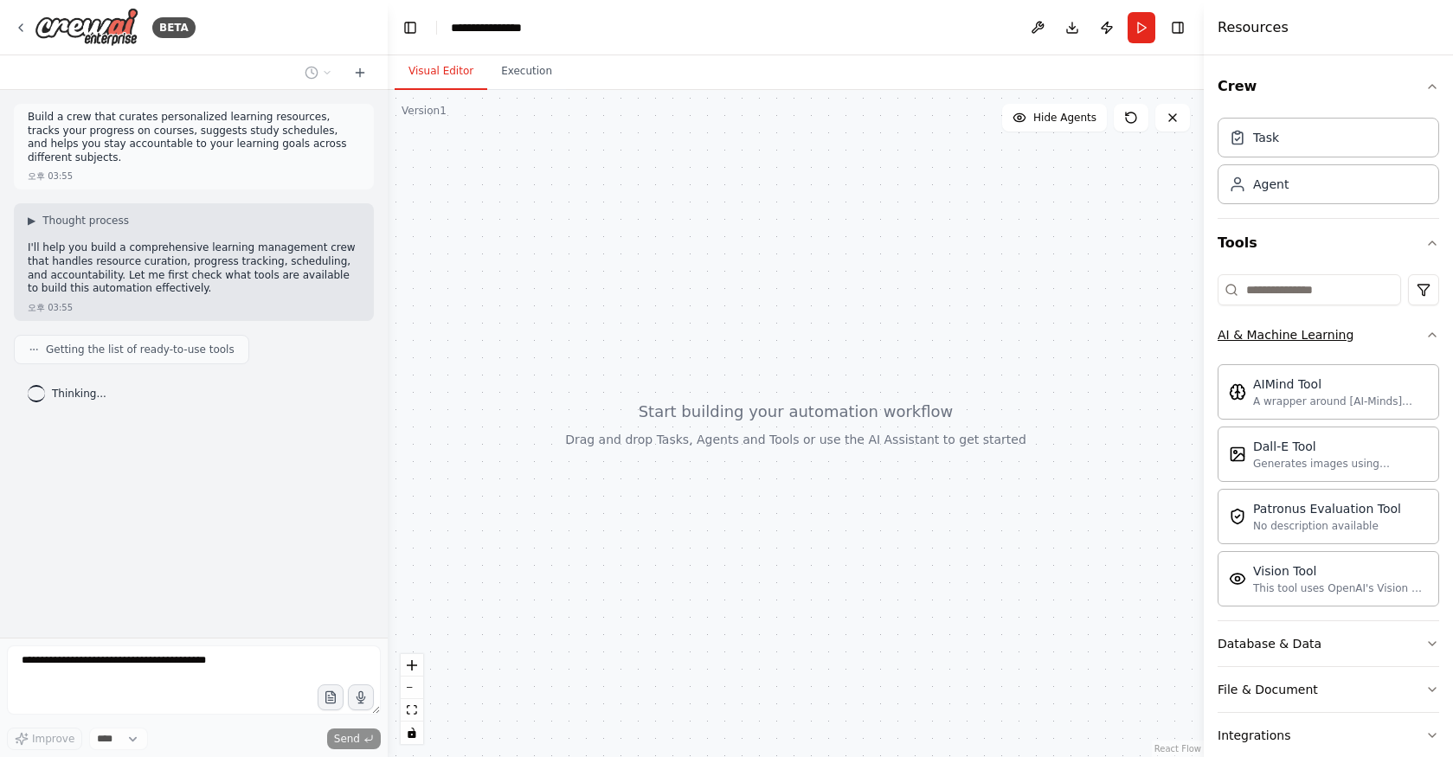
click at [1343, 350] on button "AI & Machine Learning" at bounding box center [1327, 334] width 221 height 45
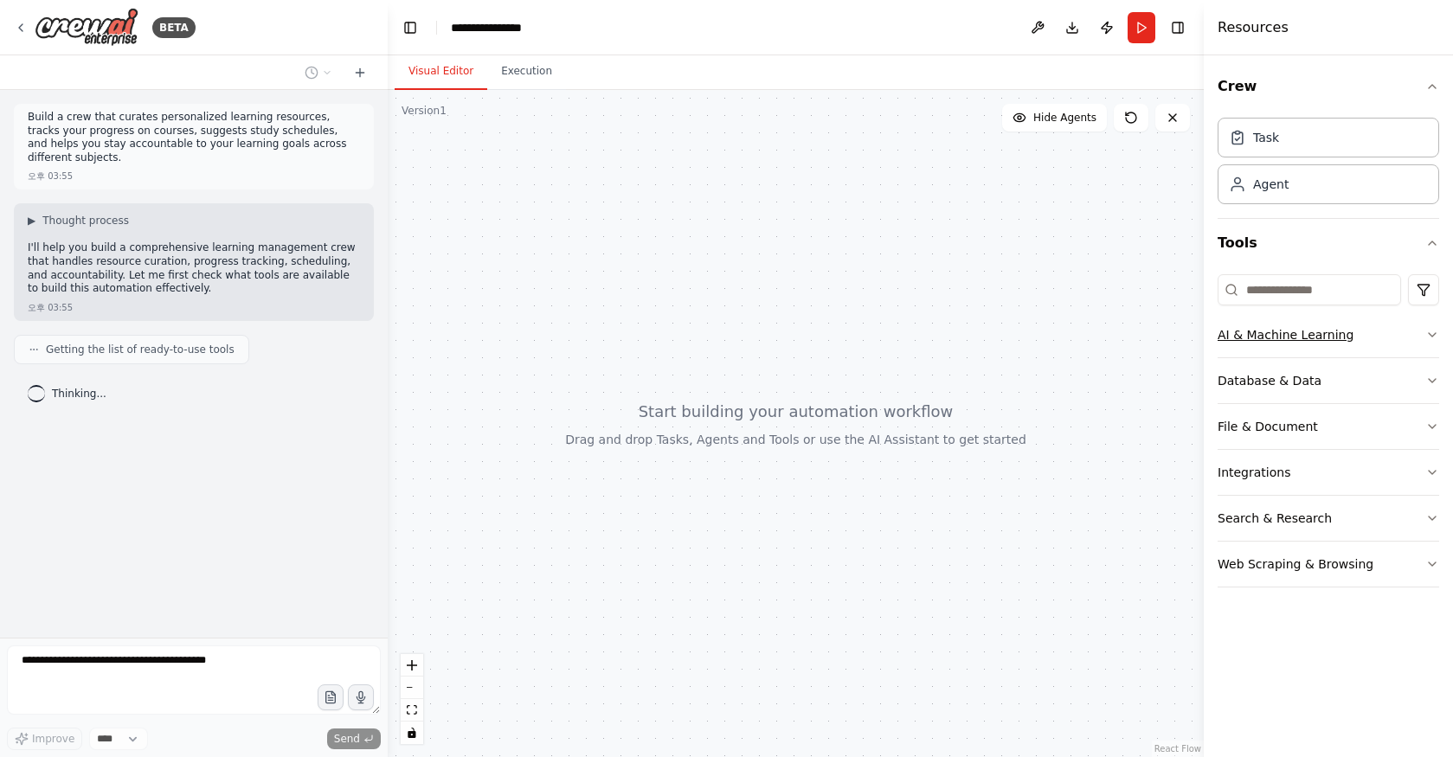
click at [1388, 345] on button "AI & Machine Learning" at bounding box center [1327, 334] width 221 height 45
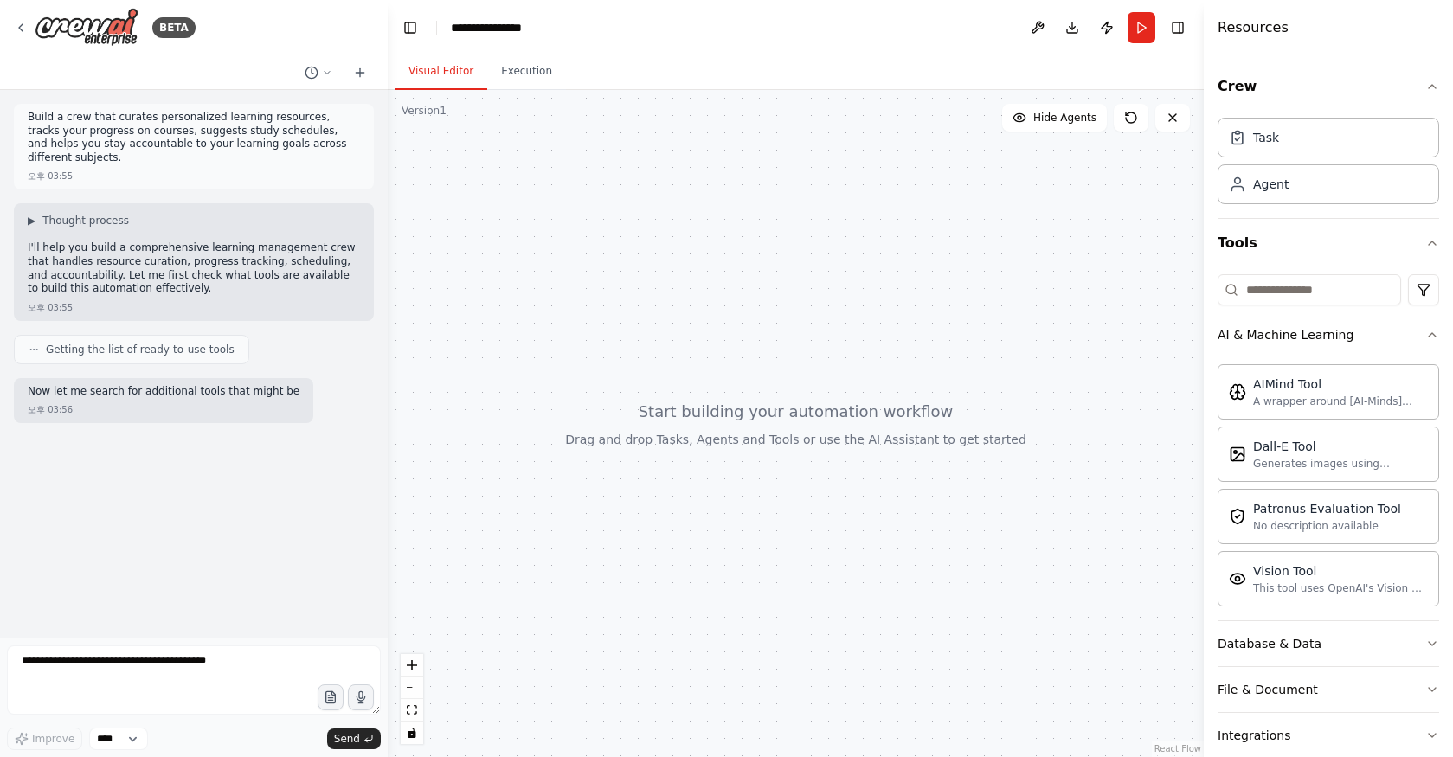
drag, startPoint x: 31, startPoint y: 234, endPoint x: 368, endPoint y: 229, distance: 336.6
click at [368, 229] on div "▶ Thought process I'll help you build a comprehensive learning management crew …" at bounding box center [194, 261] width 360 height 117
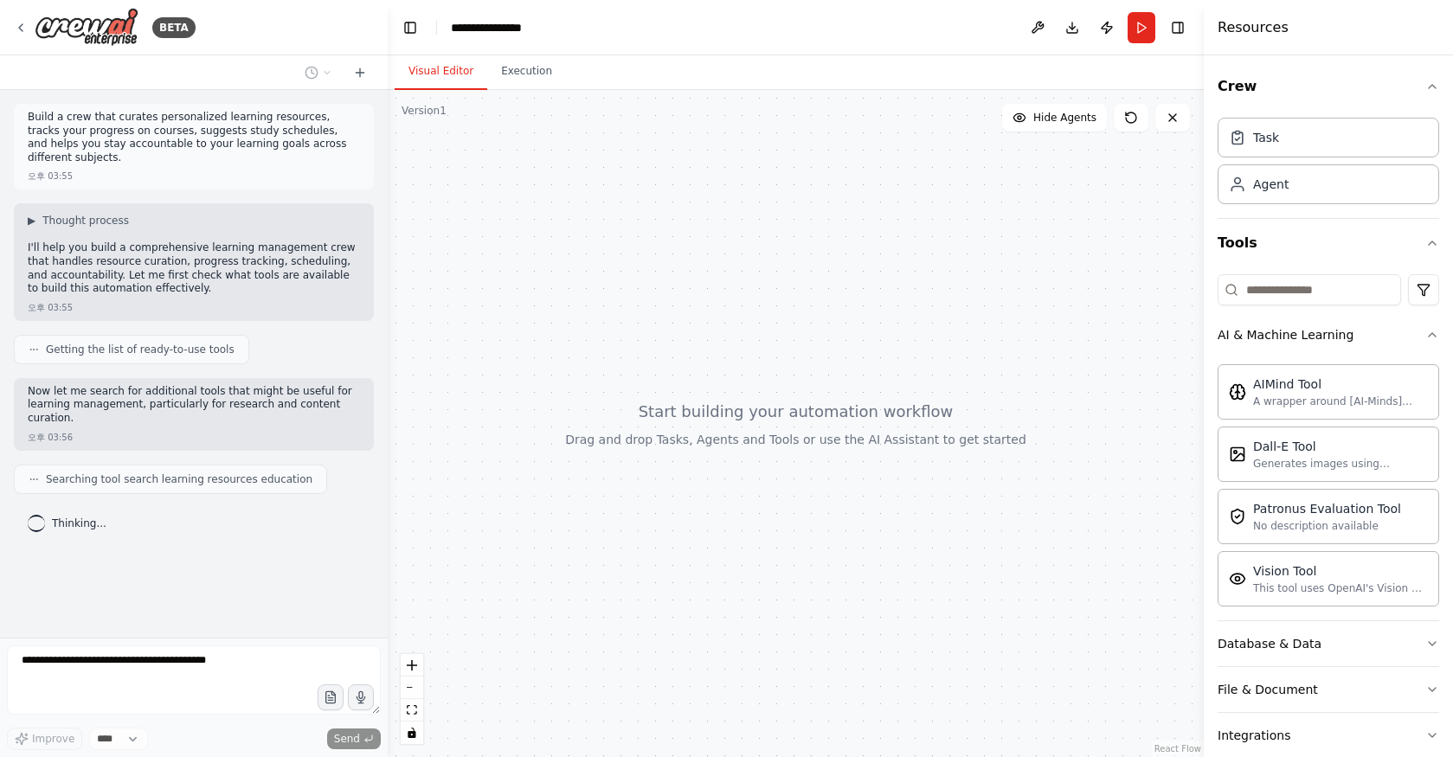
click at [111, 272] on p "I'll help you build a comprehensive learning management crew that handles resou…" at bounding box center [194, 268] width 332 height 54
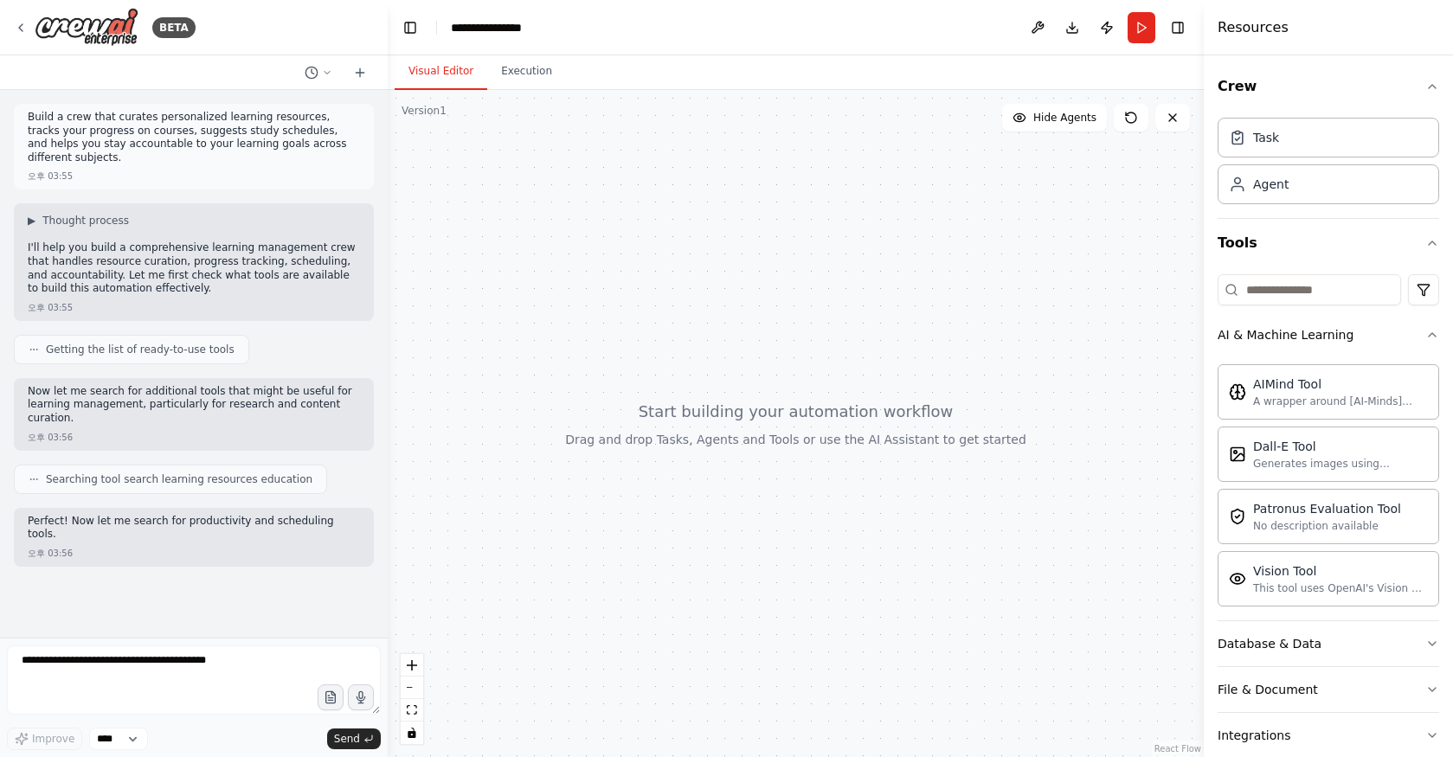
scroll to position [3, 0]
drag, startPoint x: 29, startPoint y: 247, endPoint x: 327, endPoint y: 236, distance: 297.8
click at [327, 241] on p "I'll help you build a comprehensive learning management crew that handles resou…" at bounding box center [194, 268] width 332 height 54
click at [241, 258] on p "I'll help you build a comprehensive learning management crew that handles resou…" at bounding box center [194, 266] width 332 height 54
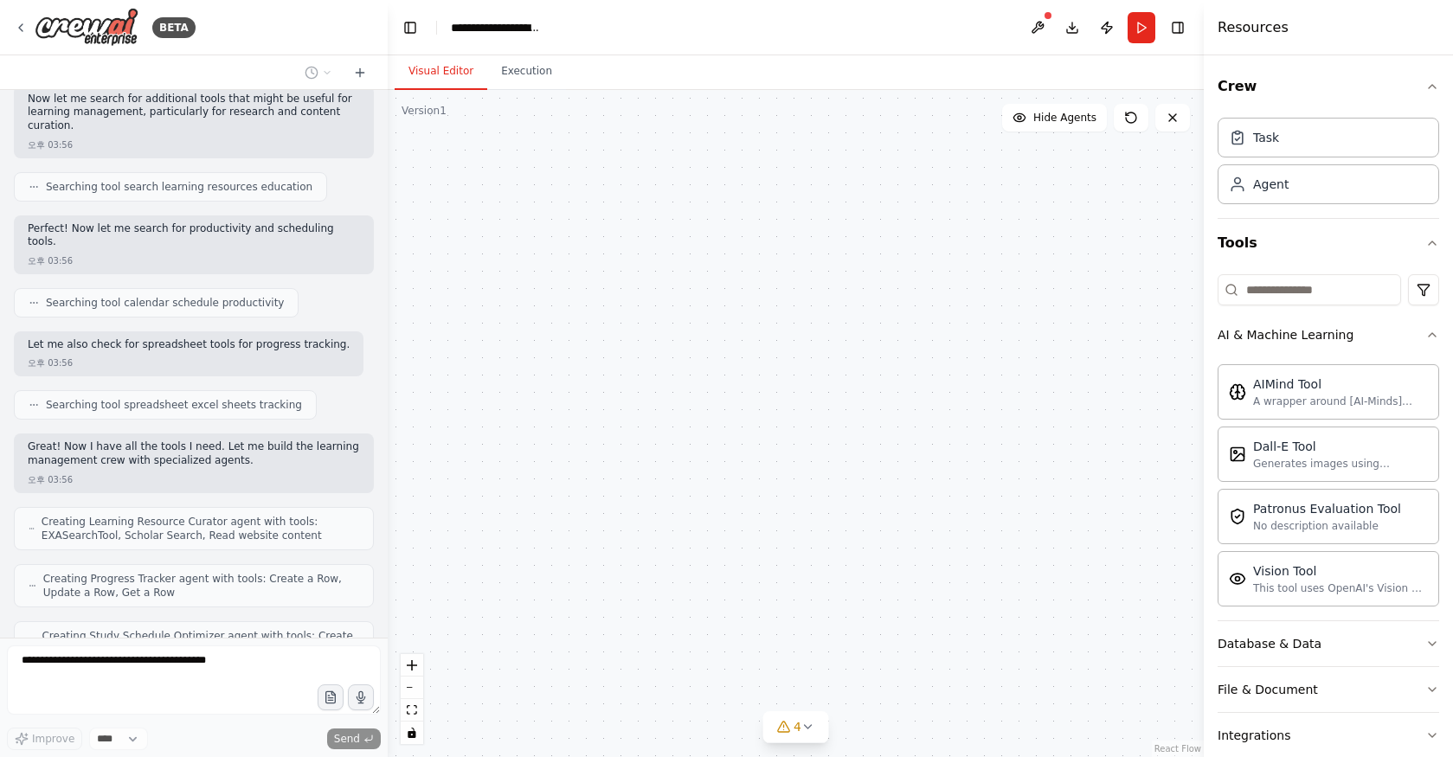
scroll to position [785, 0]
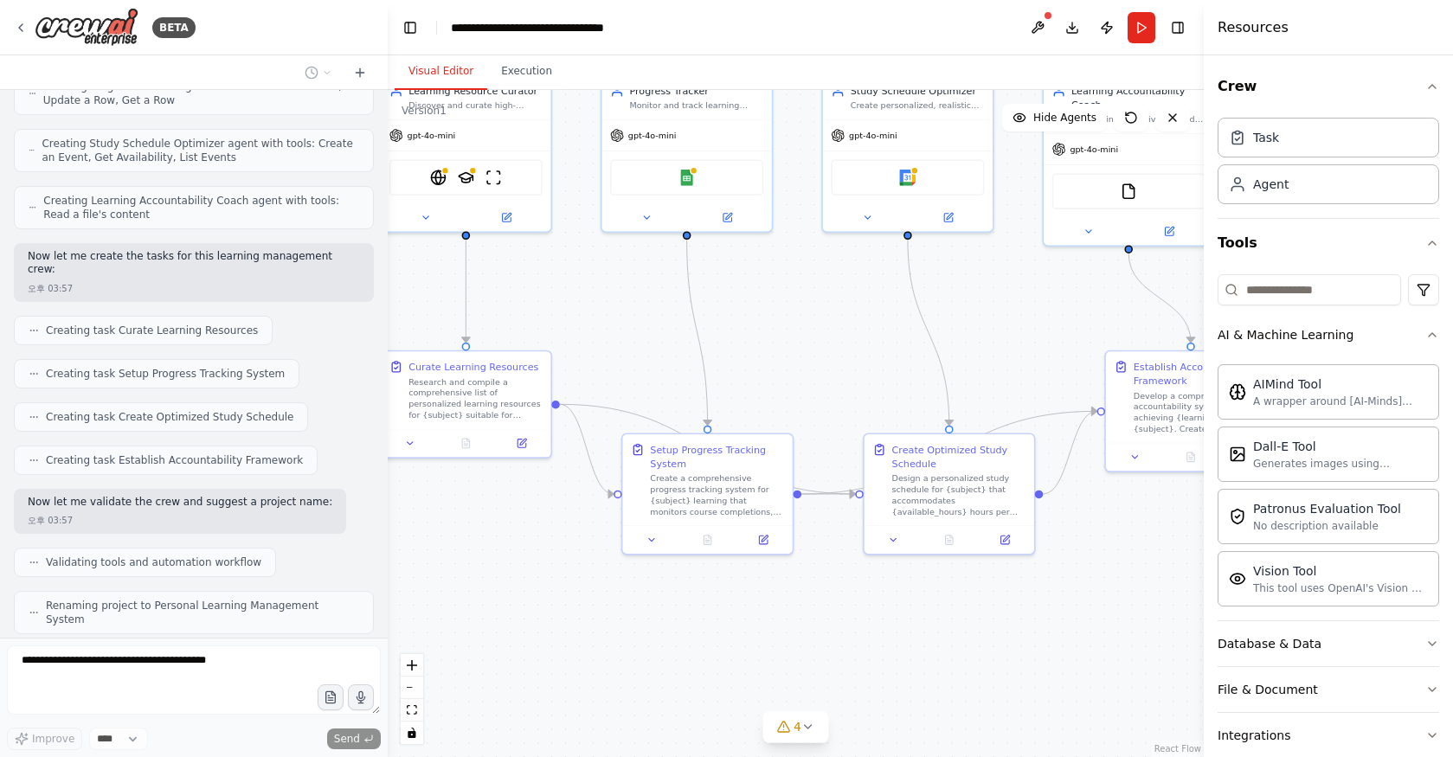
drag, startPoint x: 1029, startPoint y: 478, endPoint x: 818, endPoint y: 315, distance: 267.0
click at [818, 315] on div ".deletable-edge-delete-btn { width: 20px; height: 20px; border: 0px solid #ffff…" at bounding box center [796, 423] width 816 height 667
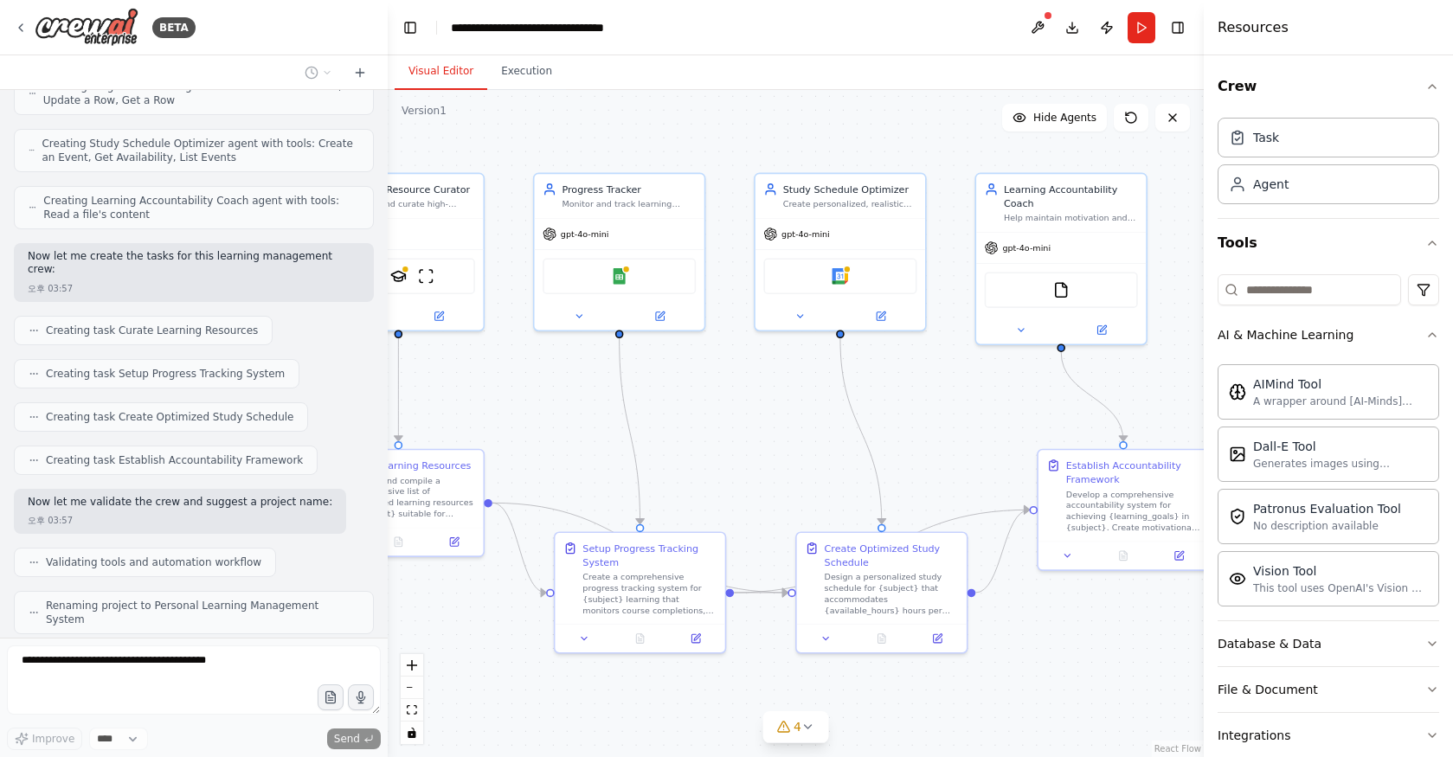
drag, startPoint x: 1049, startPoint y: 315, endPoint x: 989, endPoint y: 411, distance: 113.1
click at [989, 411] on div ".deletable-edge-delete-btn { width: 20px; height: 20px; border: 0px solid #ffff…" at bounding box center [796, 423] width 816 height 667
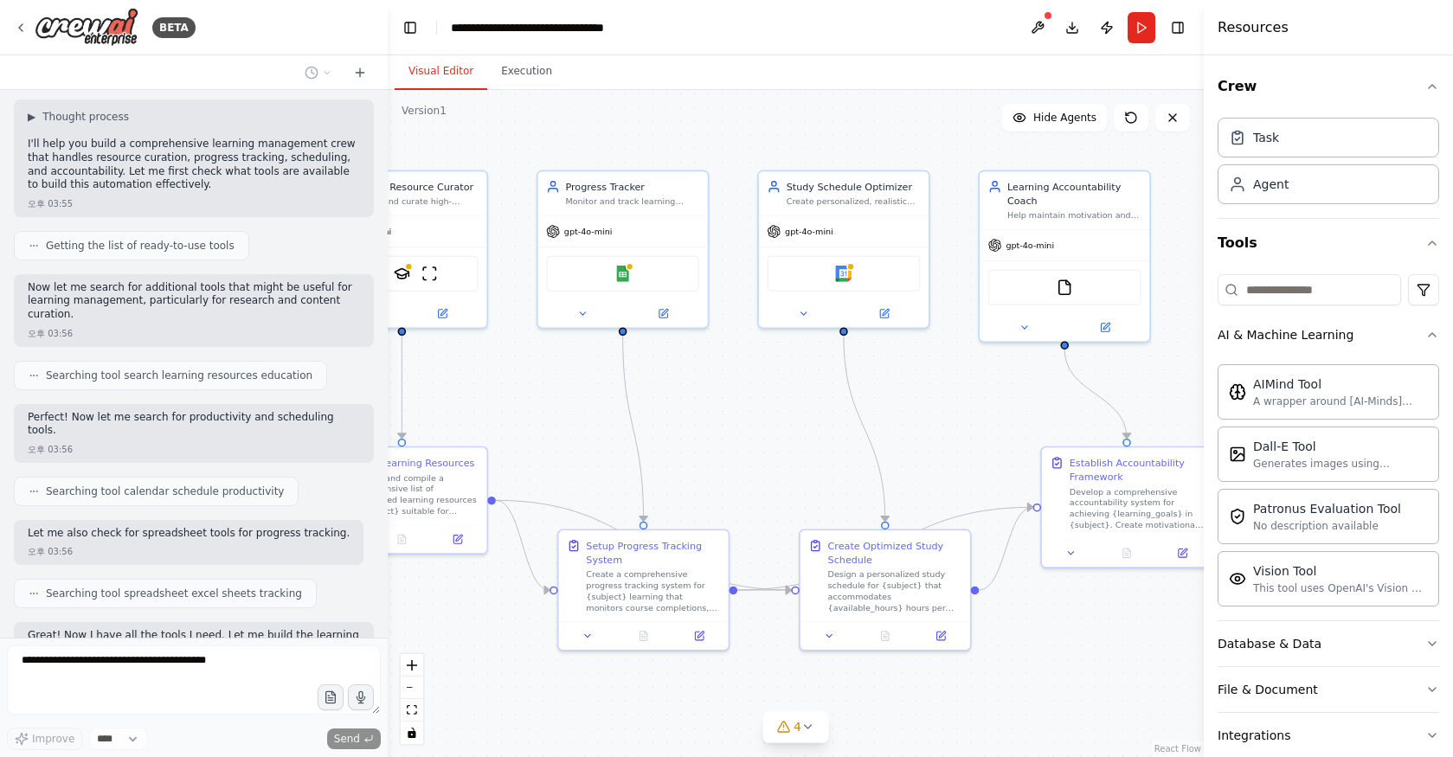
scroll to position [0, 0]
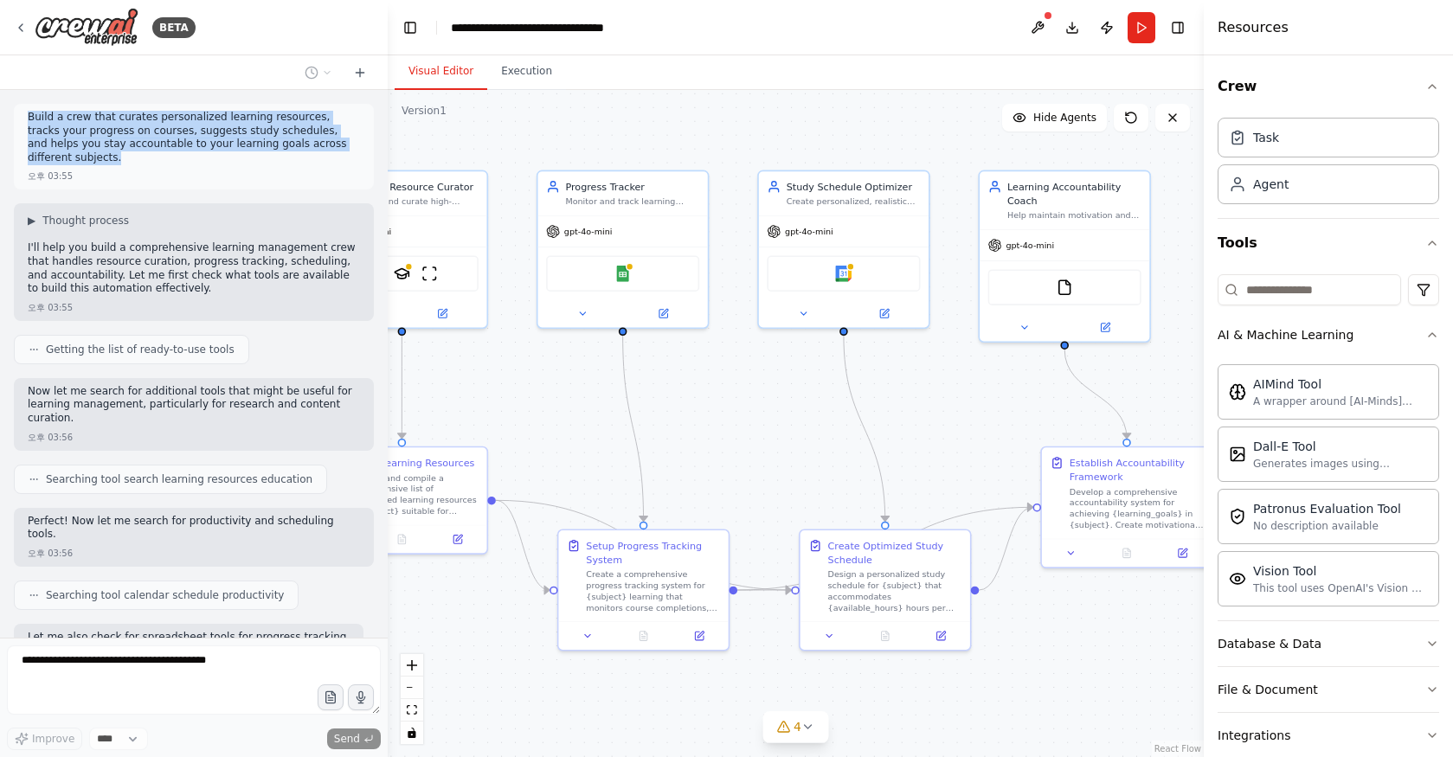
drag, startPoint x: 351, startPoint y: 148, endPoint x: 19, endPoint y: 111, distance: 334.3
click at [19, 111] on div "Build a crew that curates personalized learning resources, tracks your progress…" at bounding box center [194, 147] width 360 height 86
copy p "Build a crew that curates personalized learning resources, tracks your progress…"
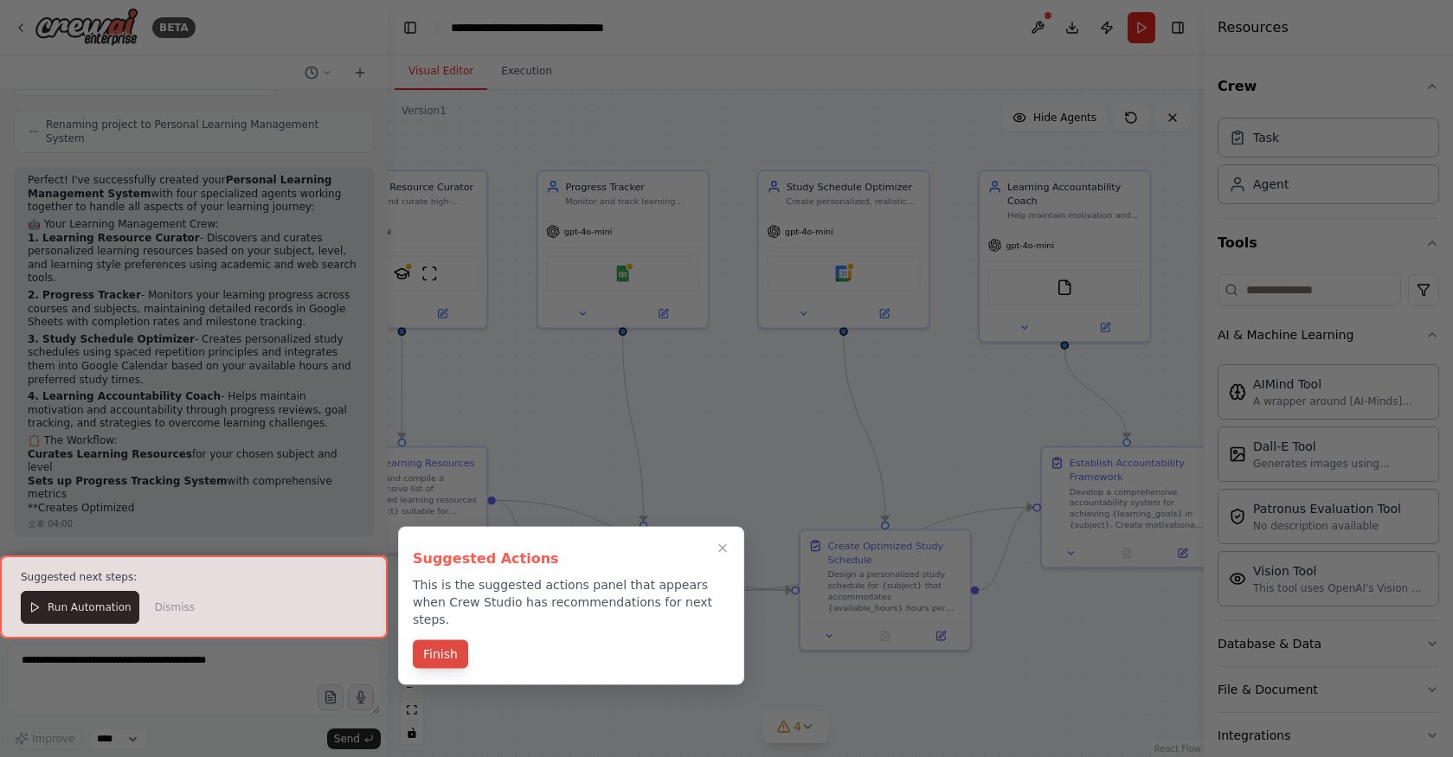
click at [431, 640] on button "Finish" at bounding box center [440, 654] width 55 height 29
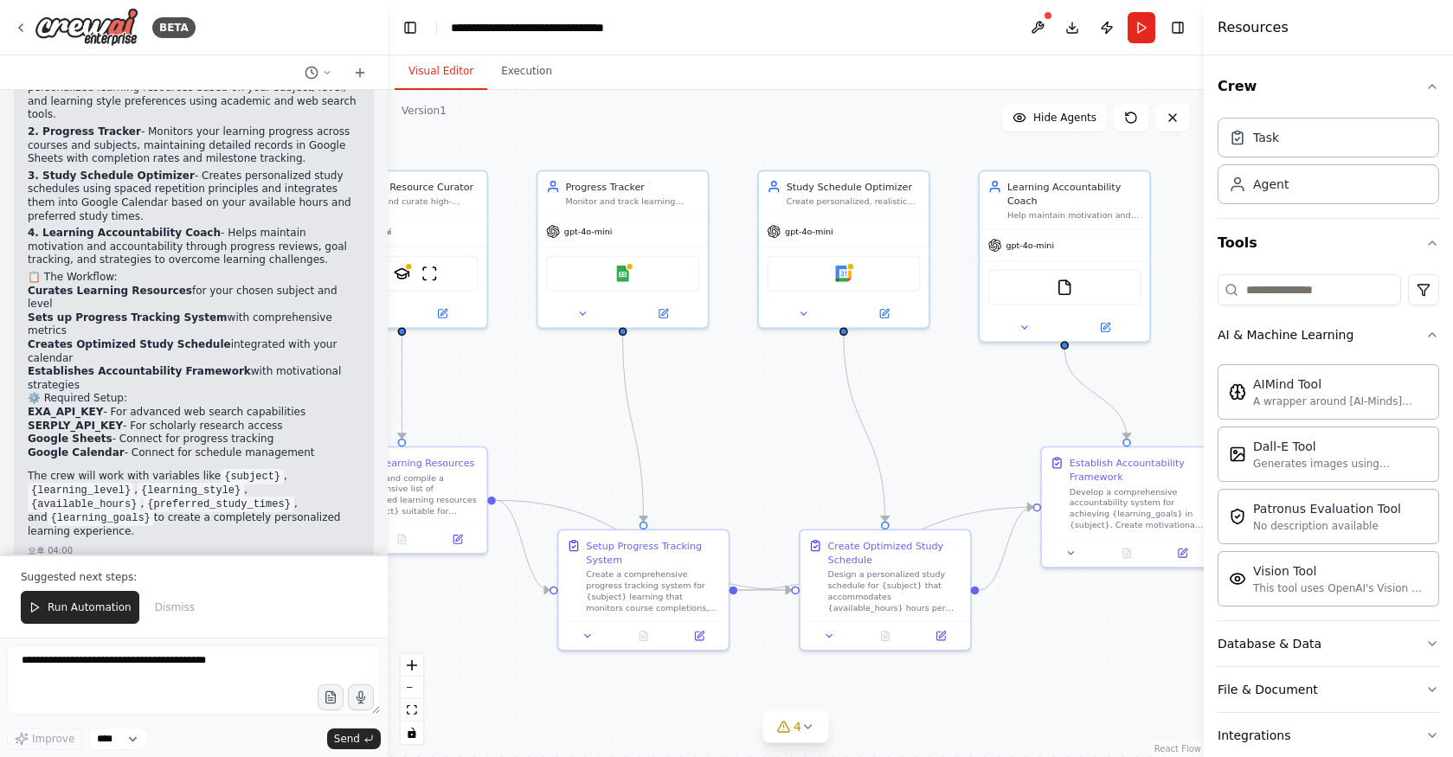
scroll to position [1443, 0]
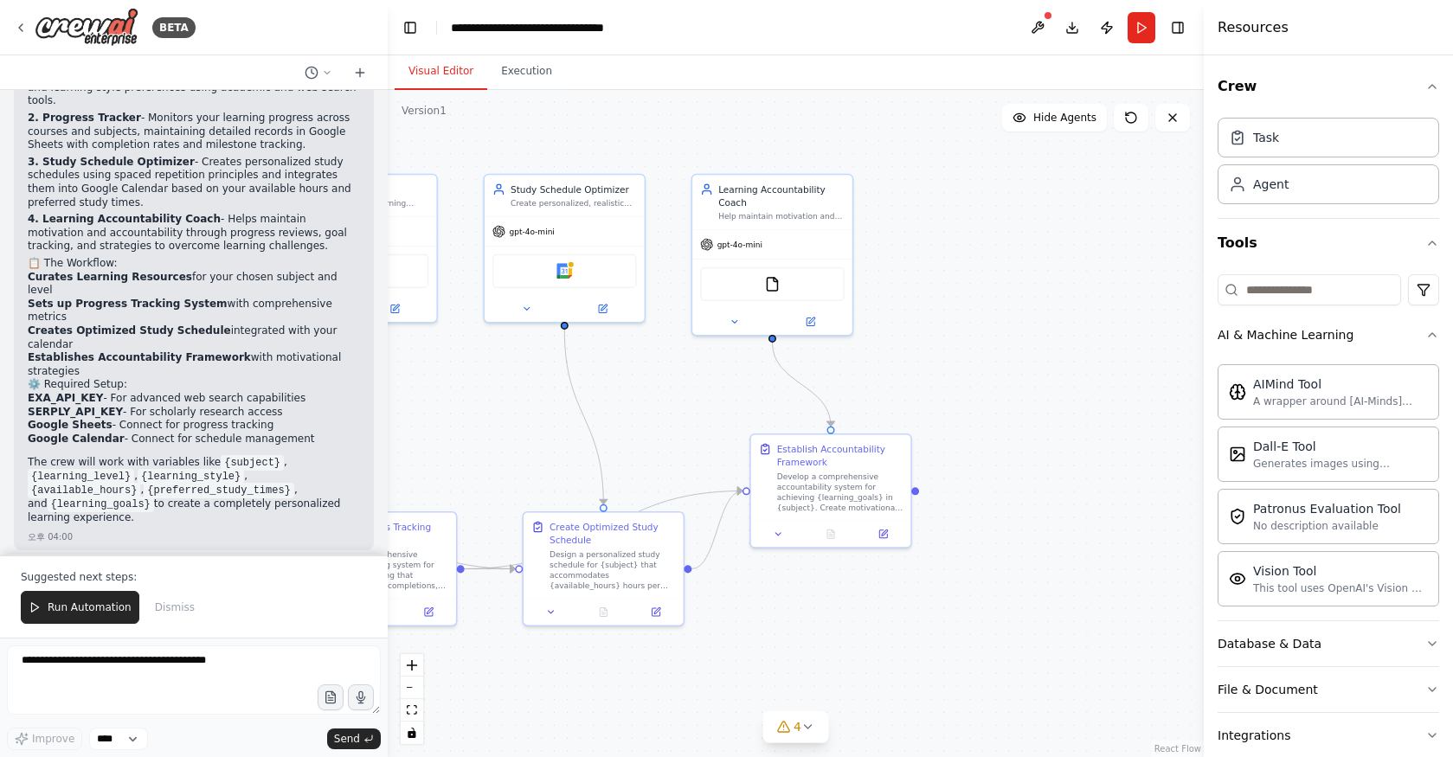
drag, startPoint x: 703, startPoint y: 480, endPoint x: 807, endPoint y: 510, distance: 108.7
click at [807, 510] on div ".deletable-edge-delete-btn { width: 20px; height: 20px; border: 0px solid #ffff…" at bounding box center [796, 423] width 816 height 667
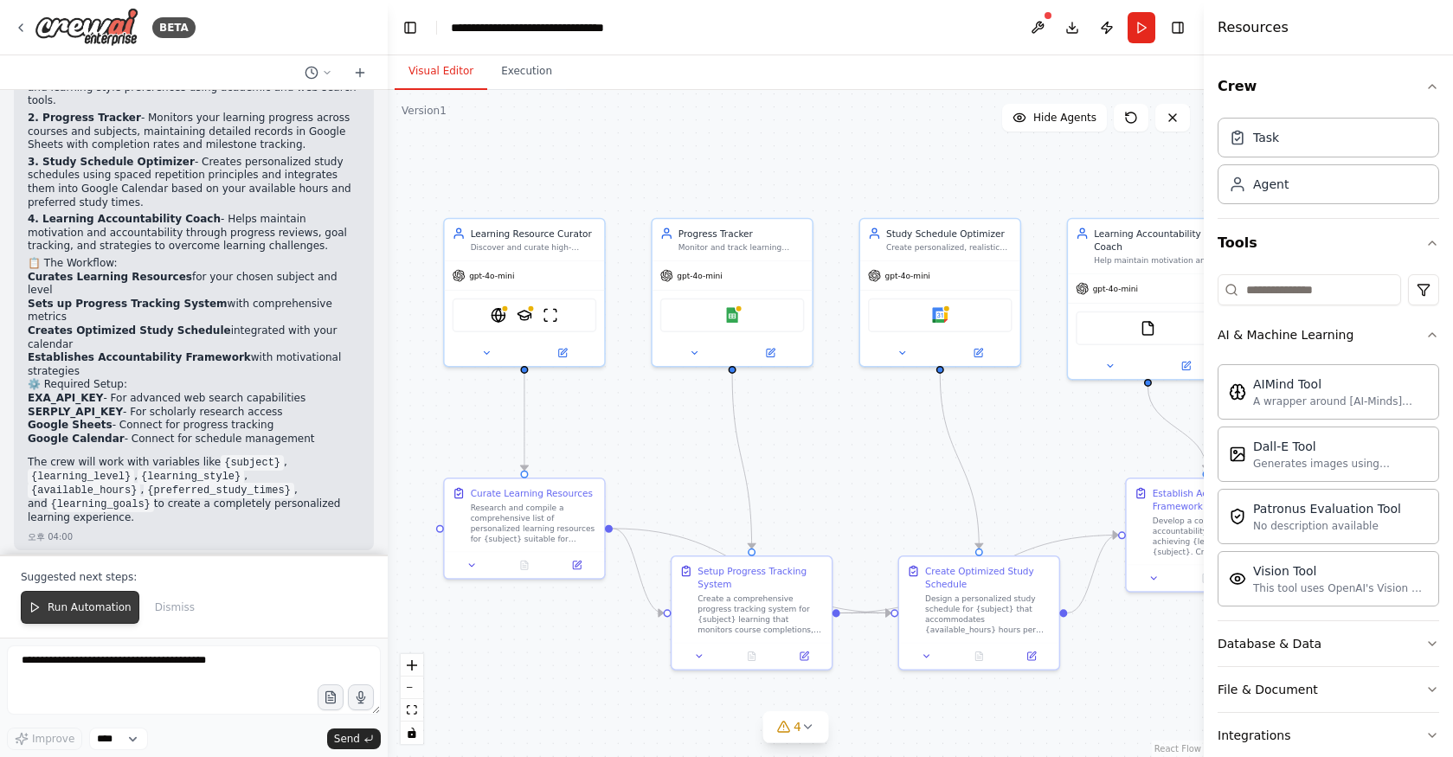
click at [80, 600] on span "Run Automation" at bounding box center [90, 607] width 84 height 14
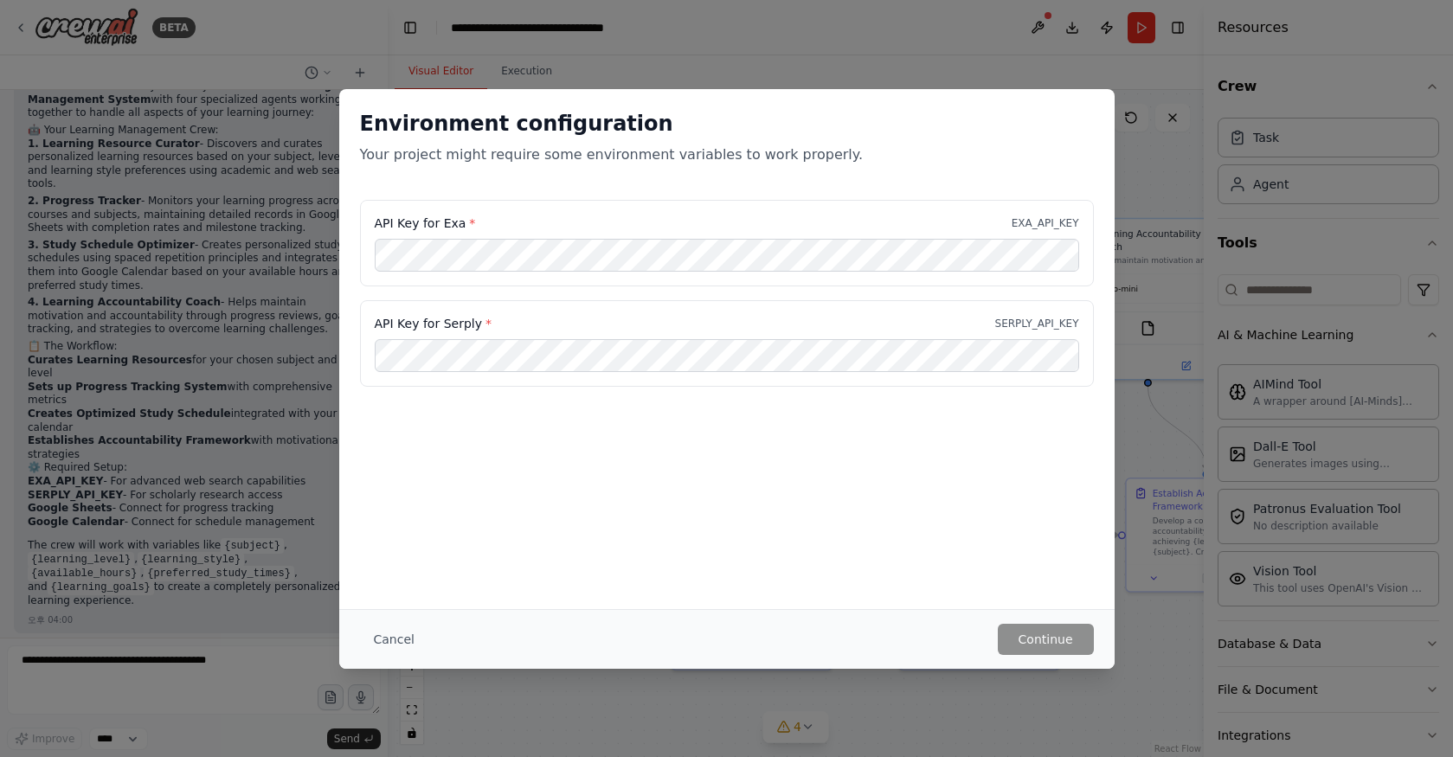
click at [469, 216] on span "*" at bounding box center [472, 223] width 6 height 14
click at [469, 221] on span "*" at bounding box center [472, 223] width 6 height 14
click at [485, 324] on span "*" at bounding box center [488, 324] width 6 height 14
click at [380, 644] on button "Cancel" at bounding box center [394, 639] width 68 height 31
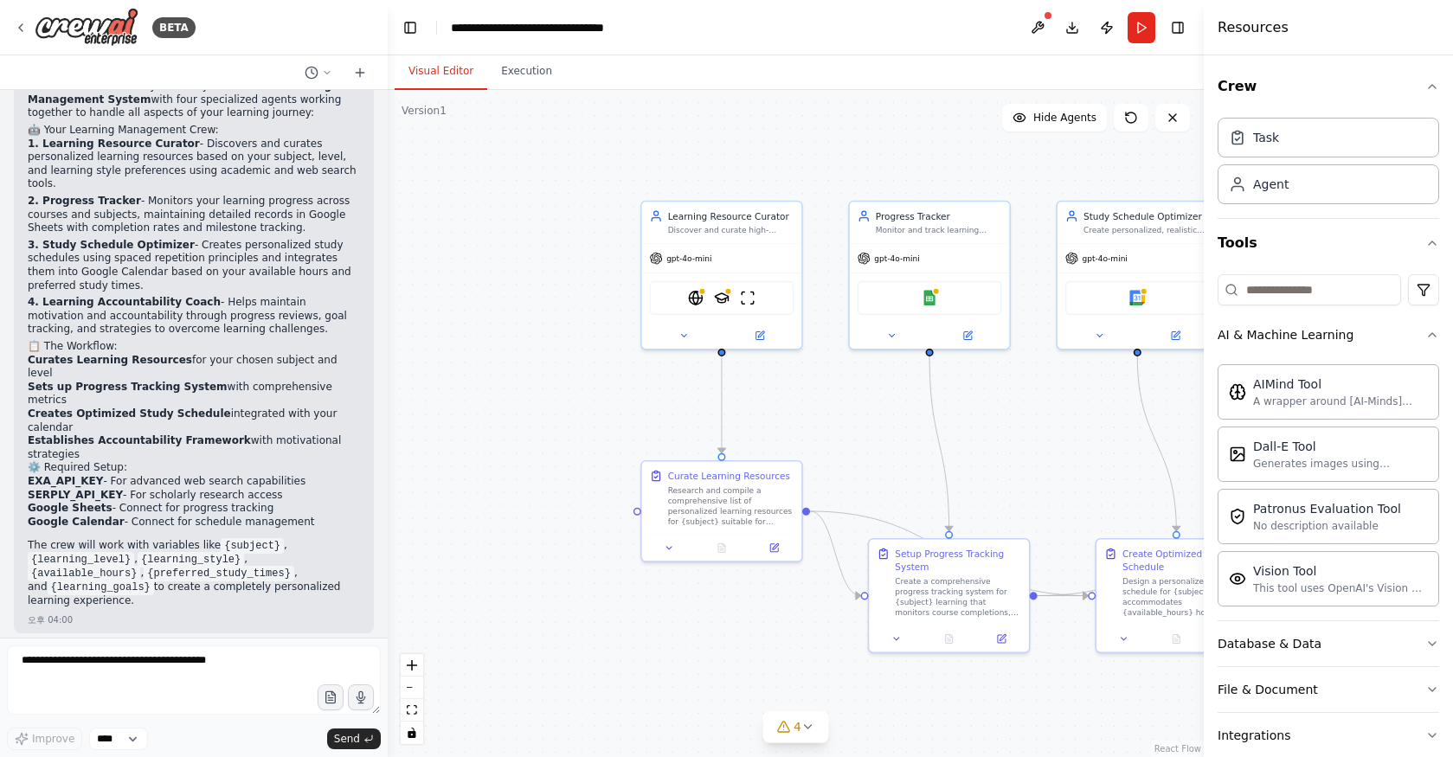
drag, startPoint x: 860, startPoint y: 465, endPoint x: 1067, endPoint y: 450, distance: 207.4
click at [1067, 450] on div ".deletable-edge-delete-btn { width: 20px; height: 20px; border: 0px solid #ffff…" at bounding box center [796, 423] width 816 height 667
click at [254, 654] on p "Your learning management crew is ready! You can run the automation to see how i…" at bounding box center [194, 681] width 332 height 54
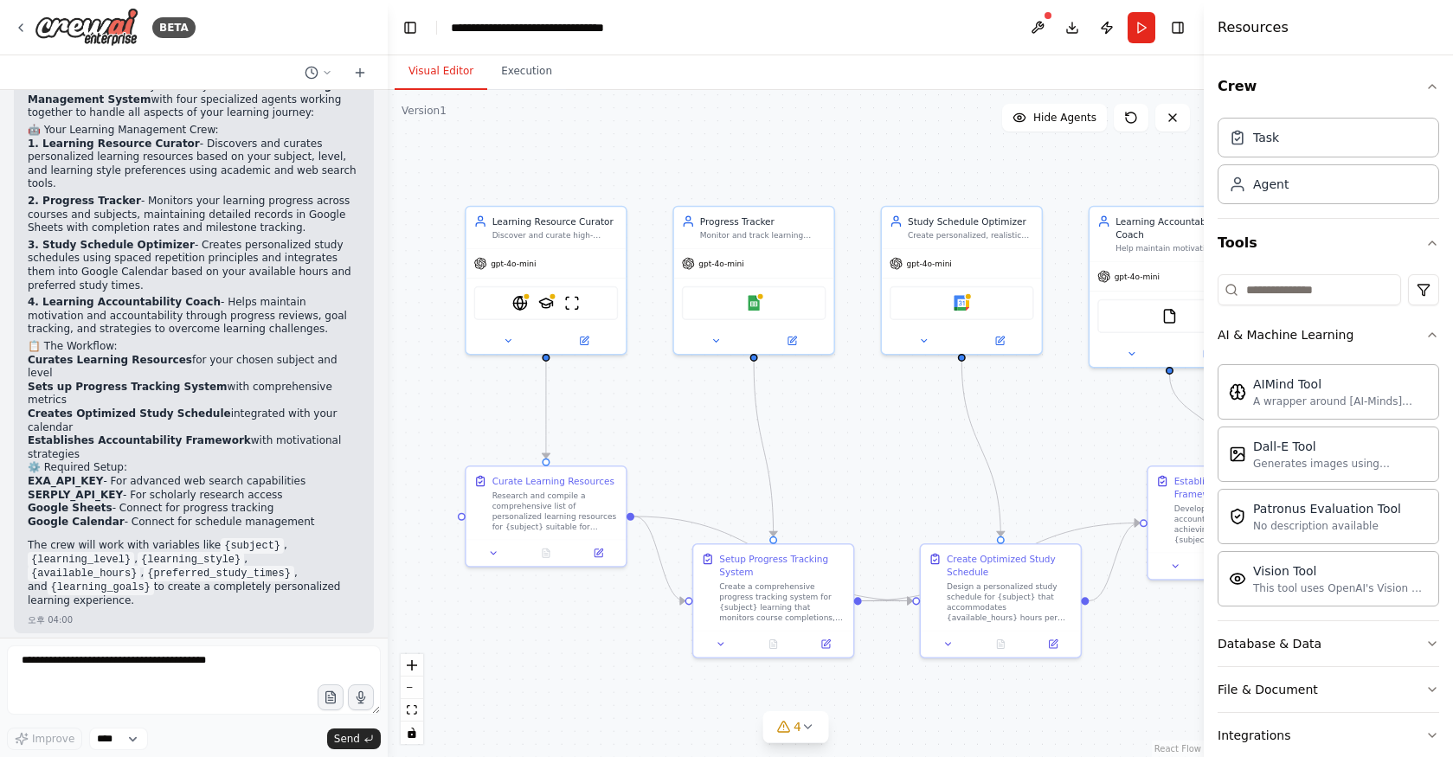
drag, startPoint x: 1045, startPoint y: 472, endPoint x: 860, endPoint y: 475, distance: 185.2
click at [860, 475] on div ".deletable-edge-delete-btn { width: 20px; height: 20px; border: 0px solid #ffff…" at bounding box center [796, 423] width 816 height 667
click at [775, 295] on div "Google Sheets" at bounding box center [754, 301] width 144 height 34
click at [755, 303] on img at bounding box center [754, 300] width 16 height 16
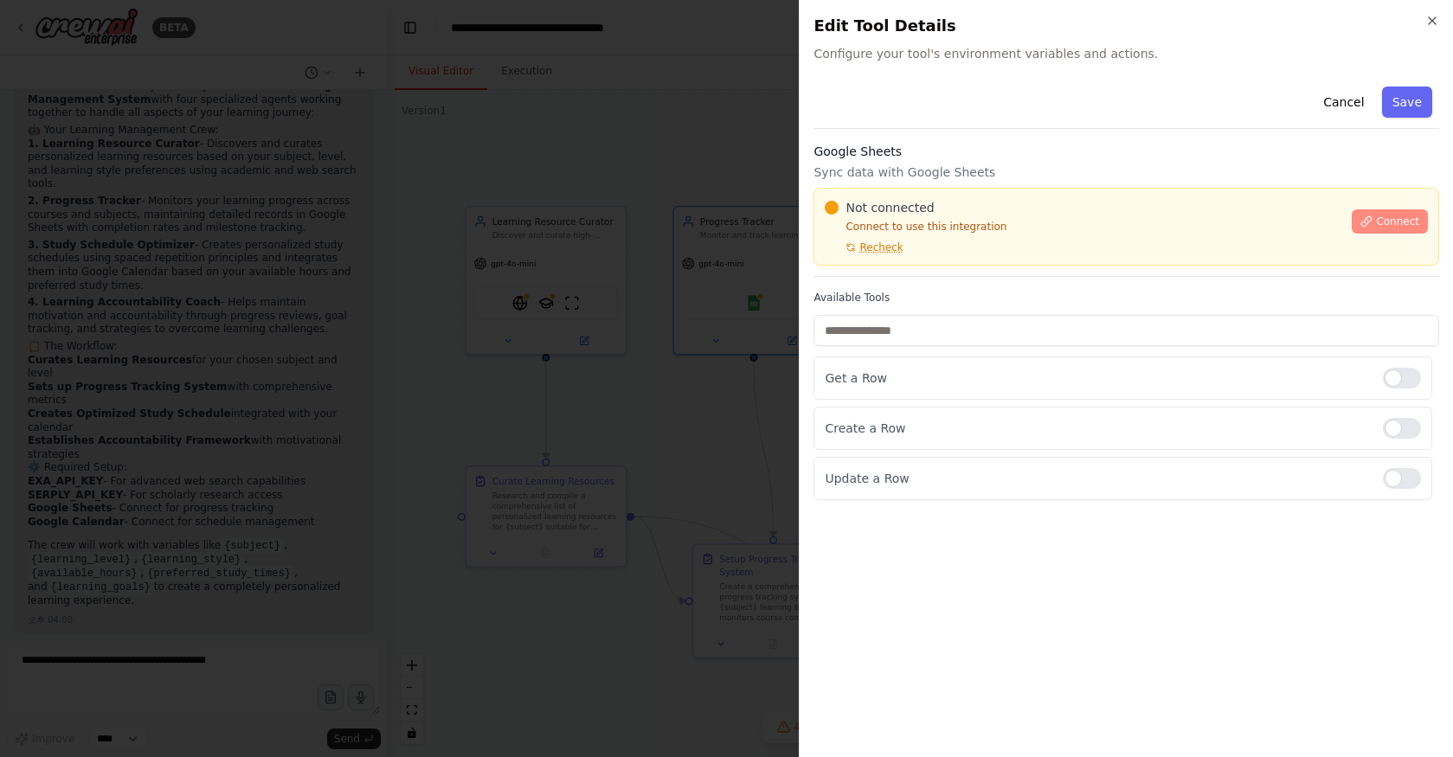
click at [1379, 215] on span "Connect" at bounding box center [1397, 222] width 43 height 14
click at [1398, 228] on span "Connect" at bounding box center [1397, 222] width 43 height 14
click at [1428, 18] on icon "button" at bounding box center [1432, 21] width 14 height 14
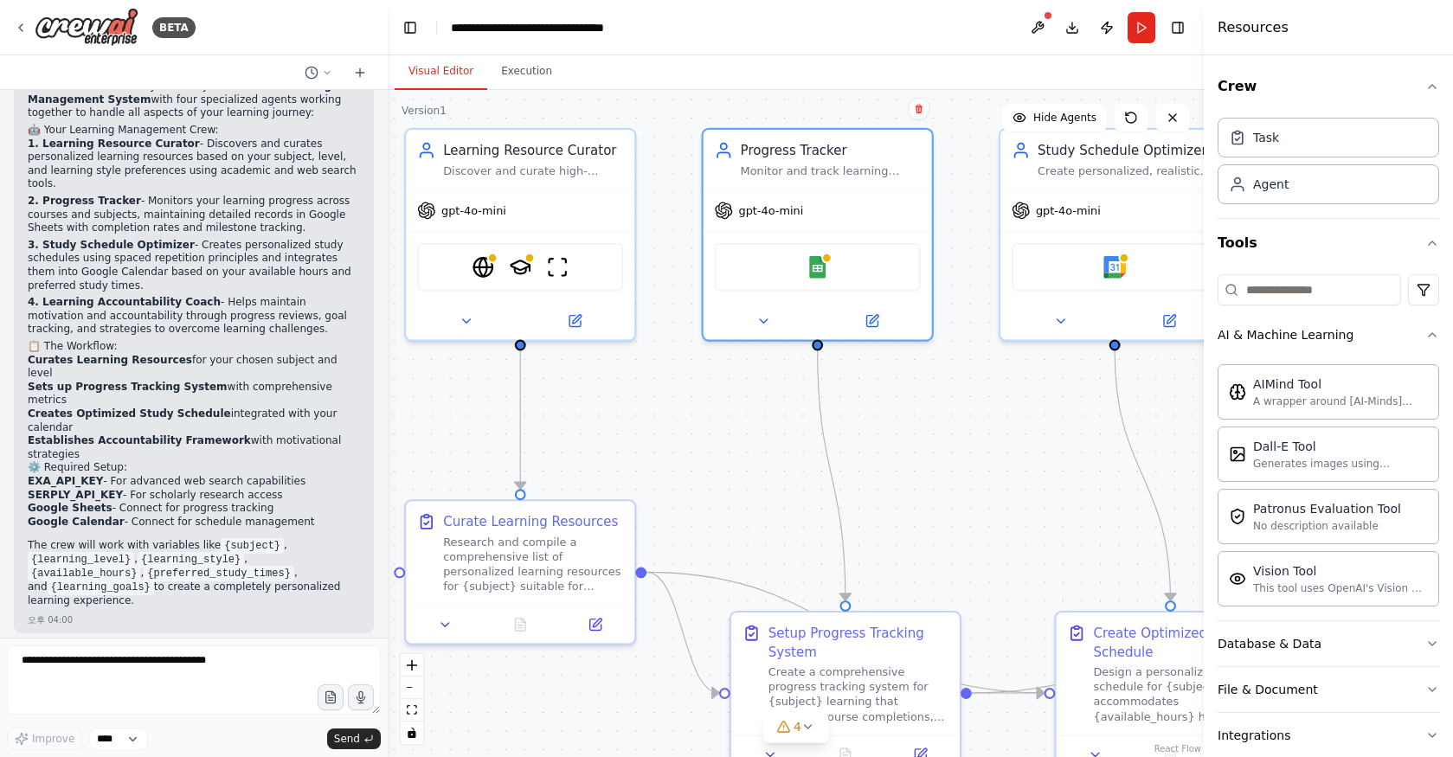
drag, startPoint x: 692, startPoint y: 387, endPoint x: 728, endPoint y: 385, distance: 36.4
click at [728, 385] on div ".deletable-edge-delete-btn { width: 20px; height: 20px; border: 0px solid #ffff…" at bounding box center [796, 423] width 816 height 667
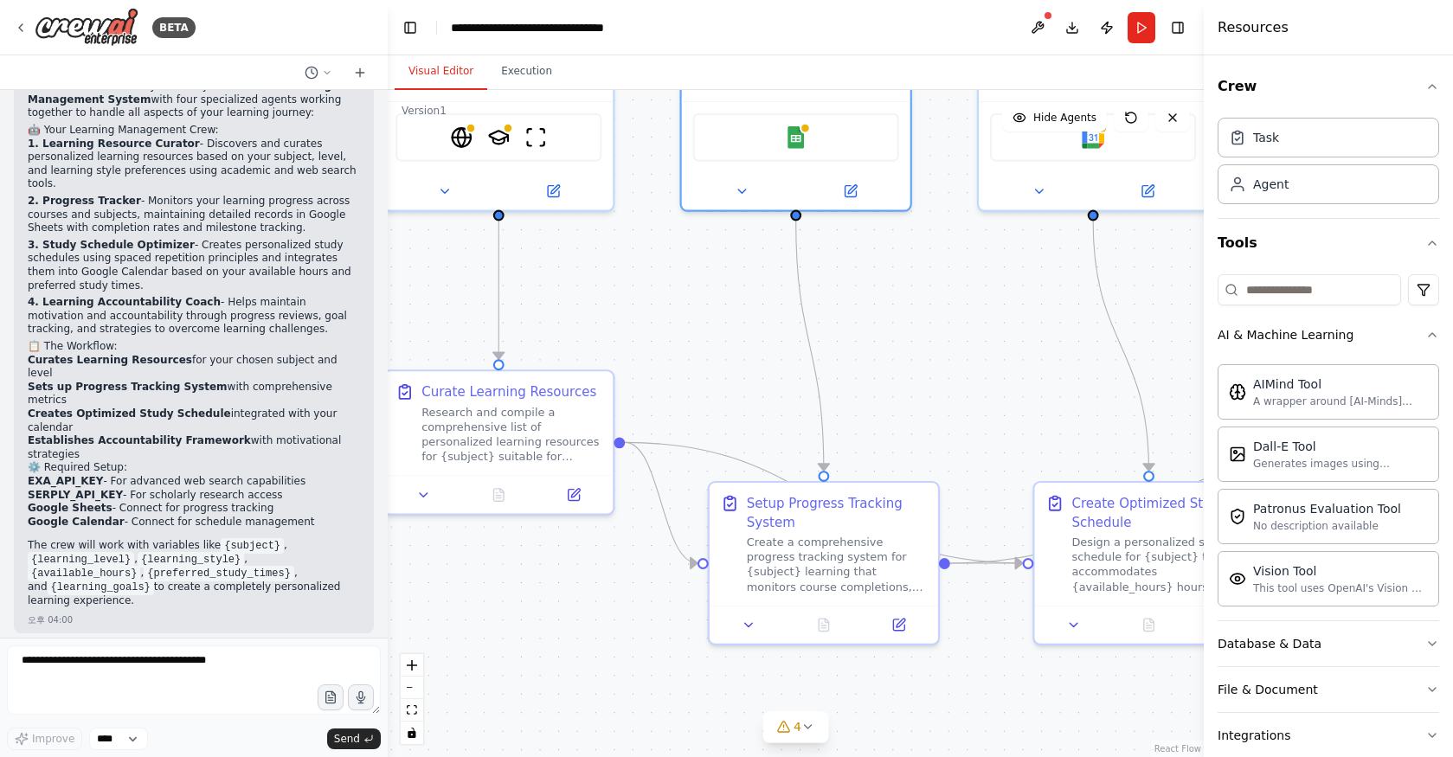
drag, startPoint x: 728, startPoint y: 385, endPoint x: 708, endPoint y: 257, distance: 129.7
click at [708, 257] on div ".deletable-edge-delete-btn { width: 20px; height: 20px; border: 0px solid #ffff…" at bounding box center [796, 423] width 816 height 667
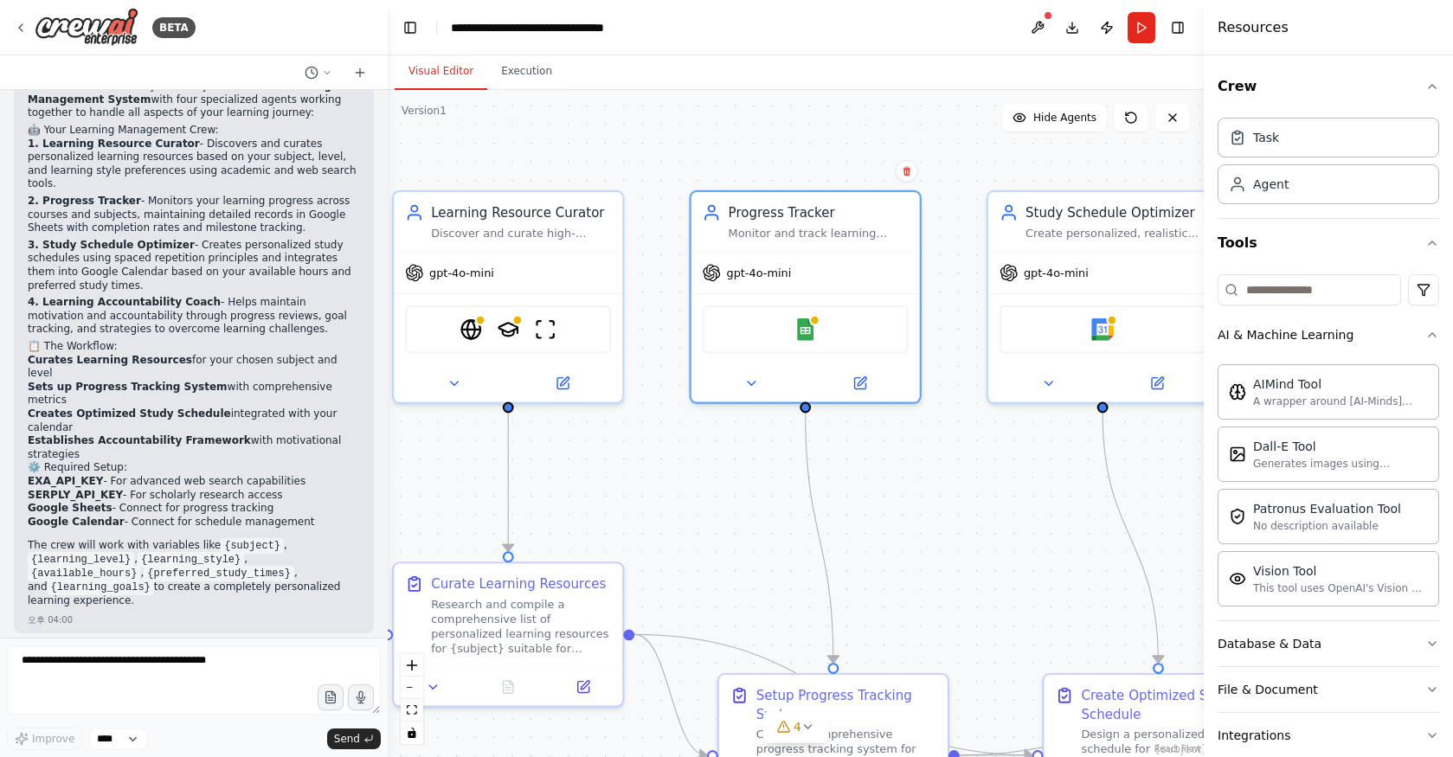
drag, startPoint x: 703, startPoint y: 293, endPoint x: 714, endPoint y: 500, distance: 207.0
click at [714, 500] on div ".deletable-edge-delete-btn { width: 20px; height: 20px; border: 0px solid #ffff…" at bounding box center [796, 423] width 816 height 667
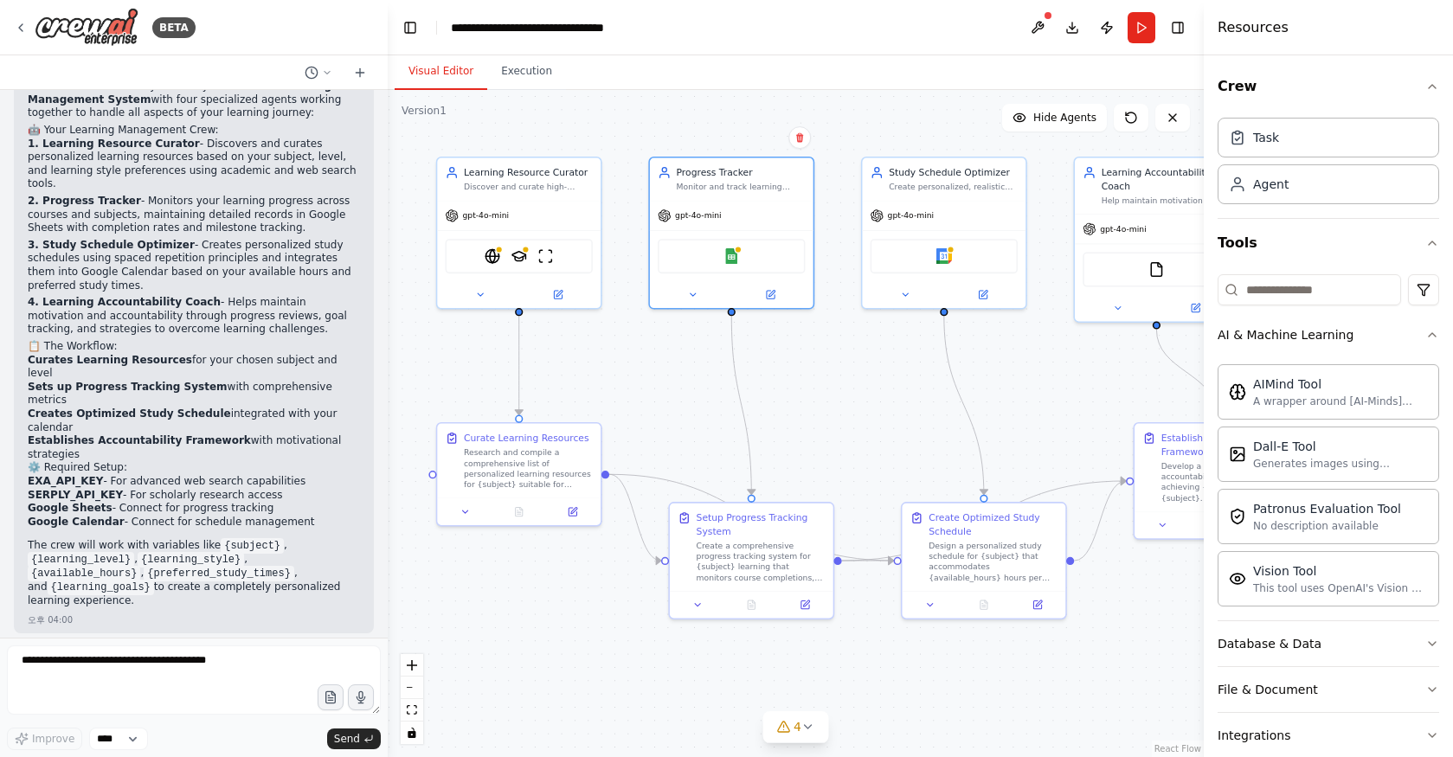
drag, startPoint x: 714, startPoint y: 500, endPoint x: 664, endPoint y: 358, distance: 150.5
click at [664, 358] on div ".deletable-edge-delete-btn { width: 20px; height: 20px; border: 0px solid #ffff…" at bounding box center [796, 423] width 816 height 667
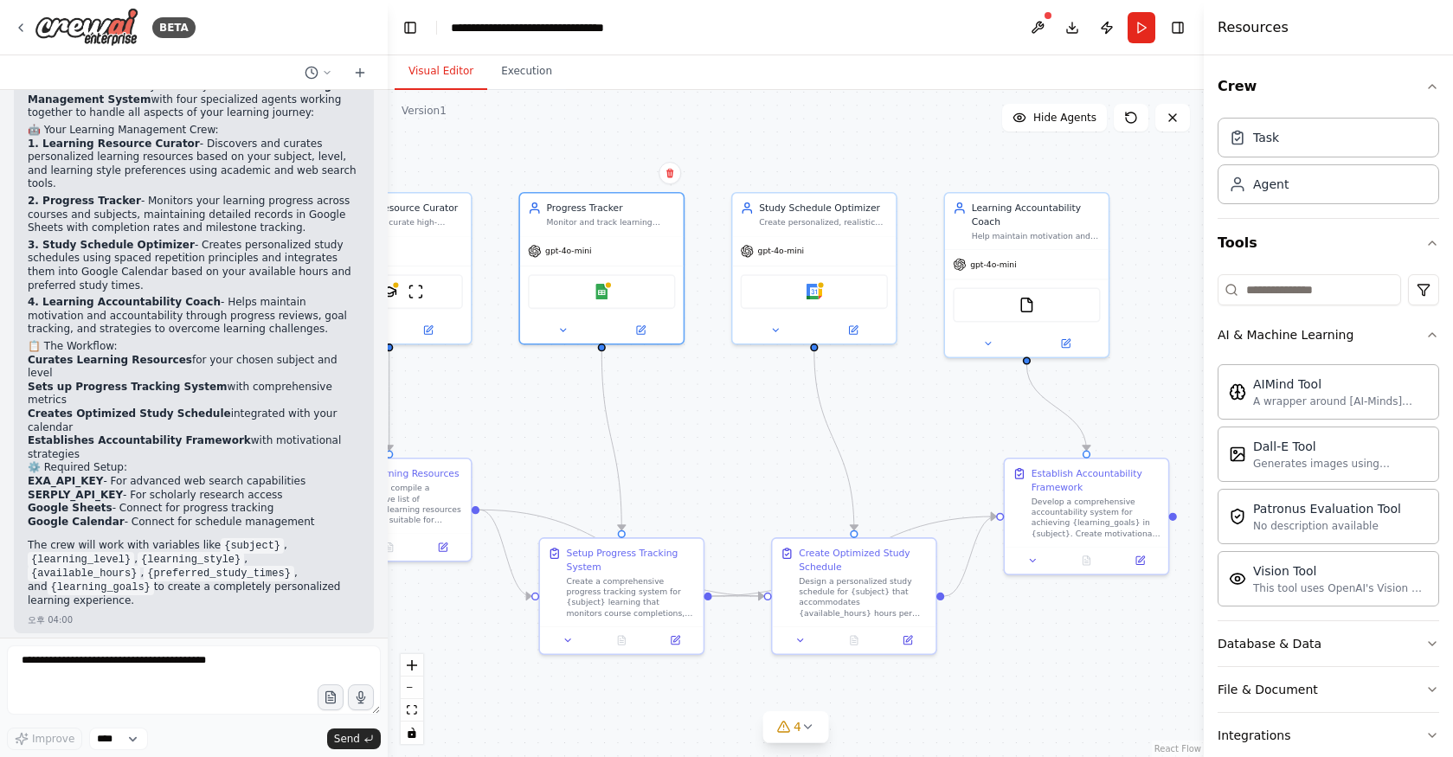
drag, startPoint x: 918, startPoint y: 429, endPoint x: 790, endPoint y: 474, distance: 135.7
click at [790, 474] on div ".deletable-edge-delete-btn { width: 20px; height: 20px; border: 0px solid #ffff…" at bounding box center [796, 423] width 816 height 667
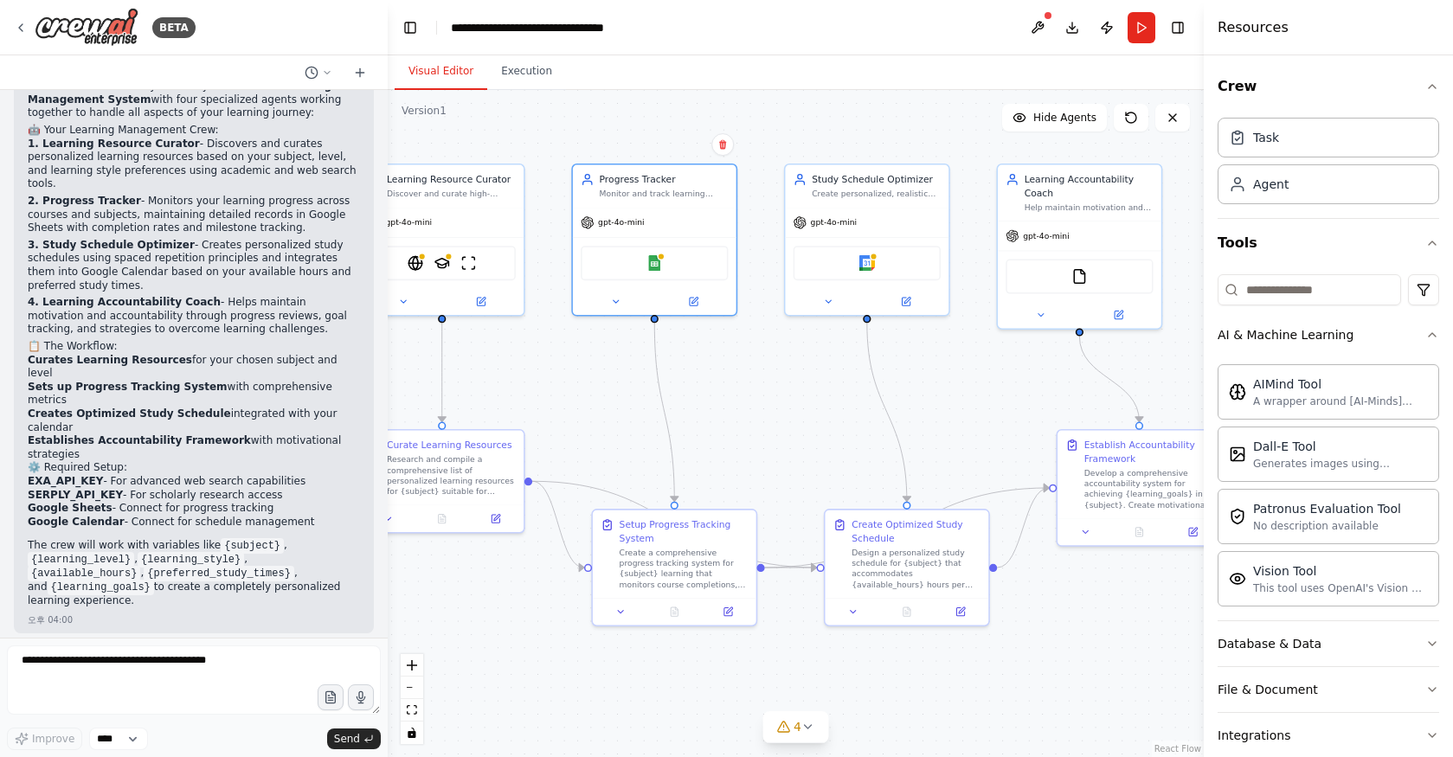
drag, startPoint x: 555, startPoint y: 471, endPoint x: 608, endPoint y: 442, distance: 60.0
click at [608, 442] on div ".deletable-edge-delete-btn { width: 20px; height: 20px; border: 0px solid #ffff…" at bounding box center [796, 423] width 816 height 667
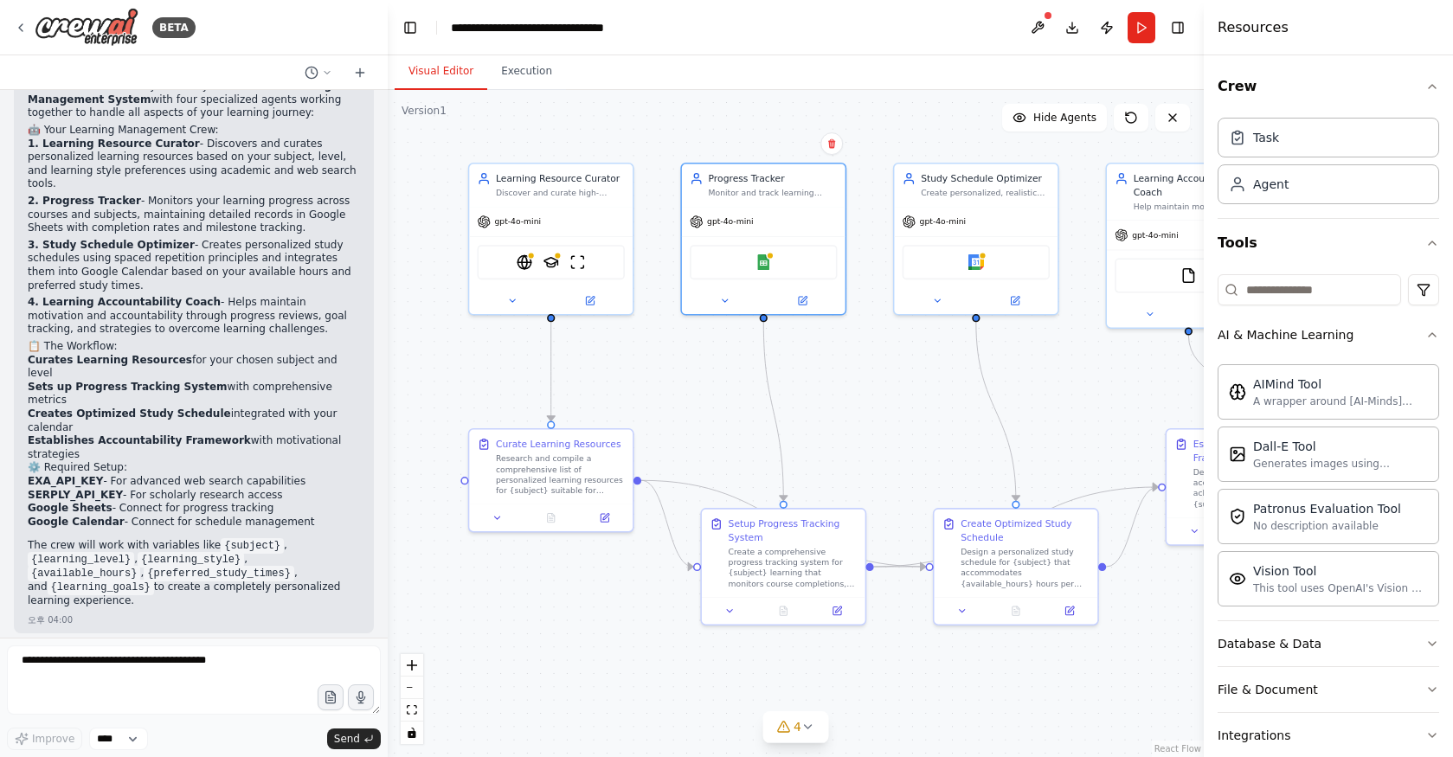
drag, startPoint x: 691, startPoint y: 408, endPoint x: 799, endPoint y: 408, distance: 107.3
click at [799, 408] on div ".deletable-edge-delete-btn { width: 20px; height: 20px; border: 0px solid #ffff…" at bounding box center [796, 423] width 816 height 667
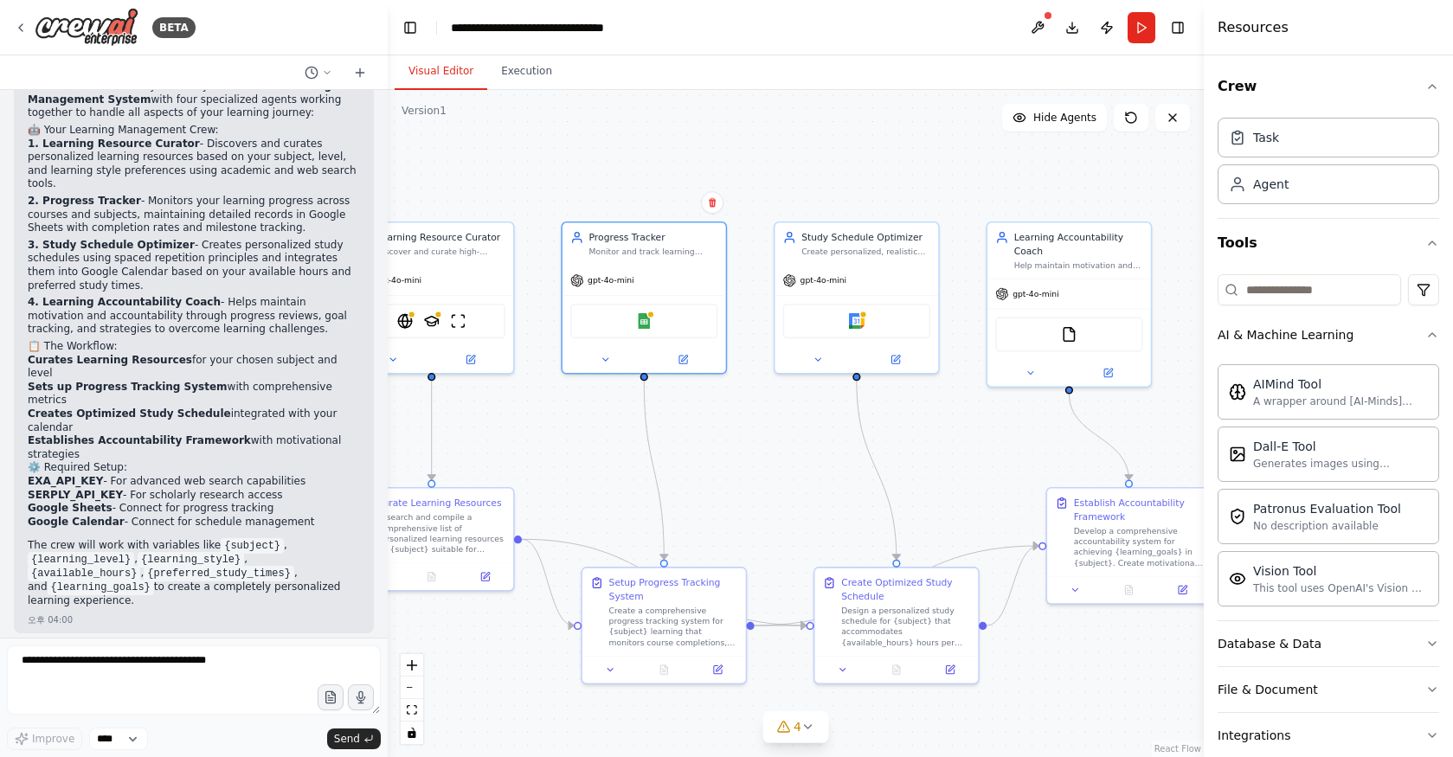
drag, startPoint x: 895, startPoint y: 411, endPoint x: 776, endPoint y: 470, distance: 133.1
click at [776, 470] on div ".deletable-edge-delete-btn { width: 20px; height: 20px; border: 0px solid #ffff…" at bounding box center [796, 423] width 816 height 667
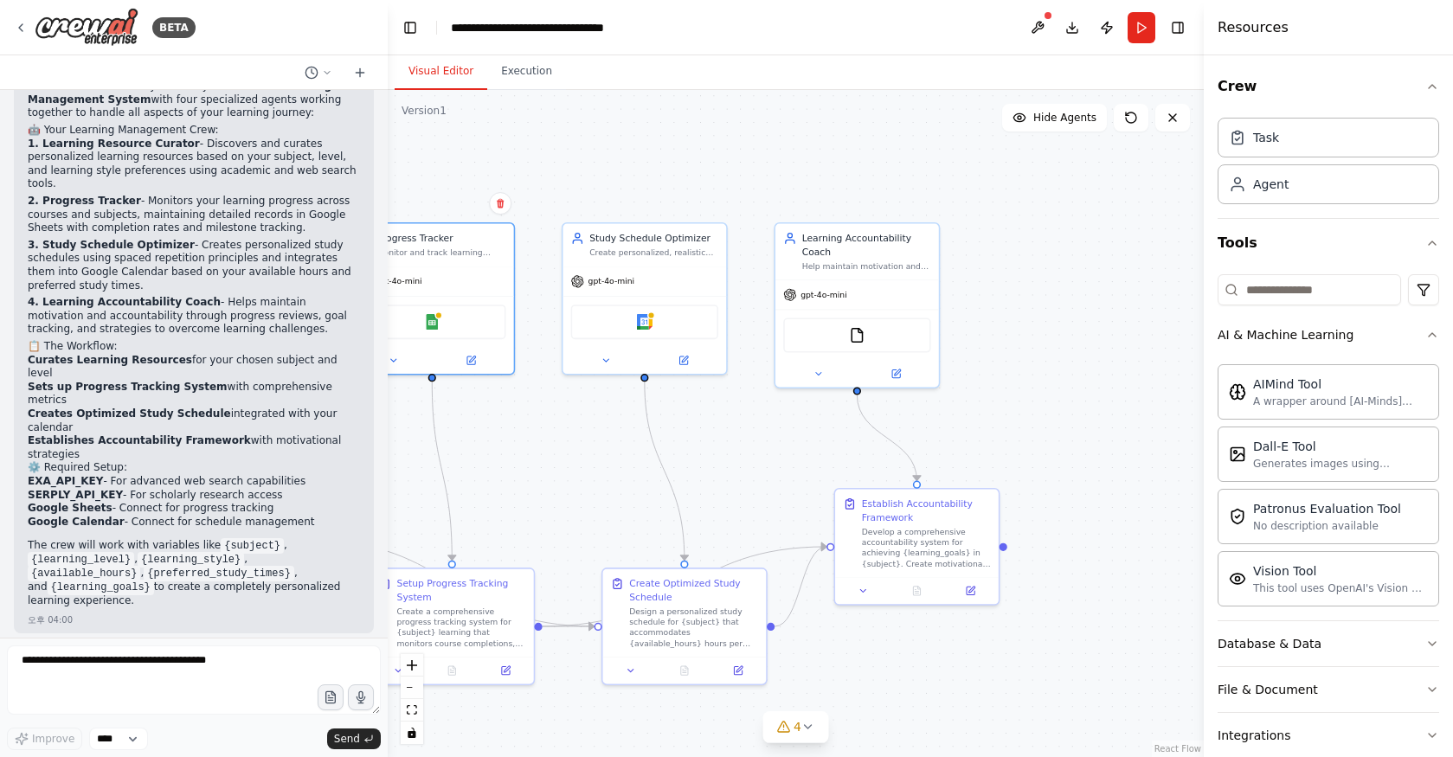
drag, startPoint x: 971, startPoint y: 500, endPoint x: 748, endPoint y: 502, distance: 222.4
click at [746, 503] on div ".deletable-edge-delete-btn { width: 20px; height: 20px; border: 0px solid #ffff…" at bounding box center [796, 423] width 816 height 667
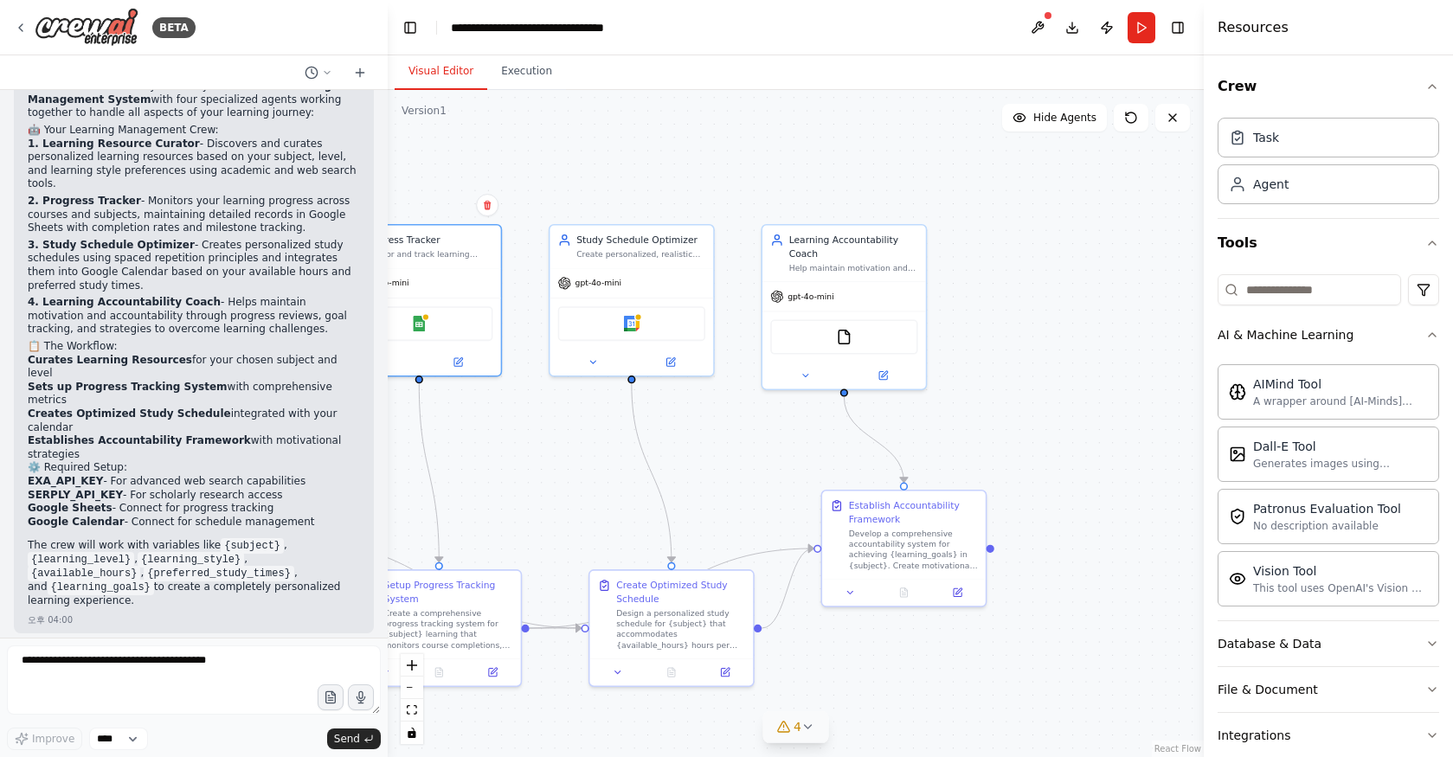
click at [803, 729] on icon at bounding box center [808, 727] width 14 height 14
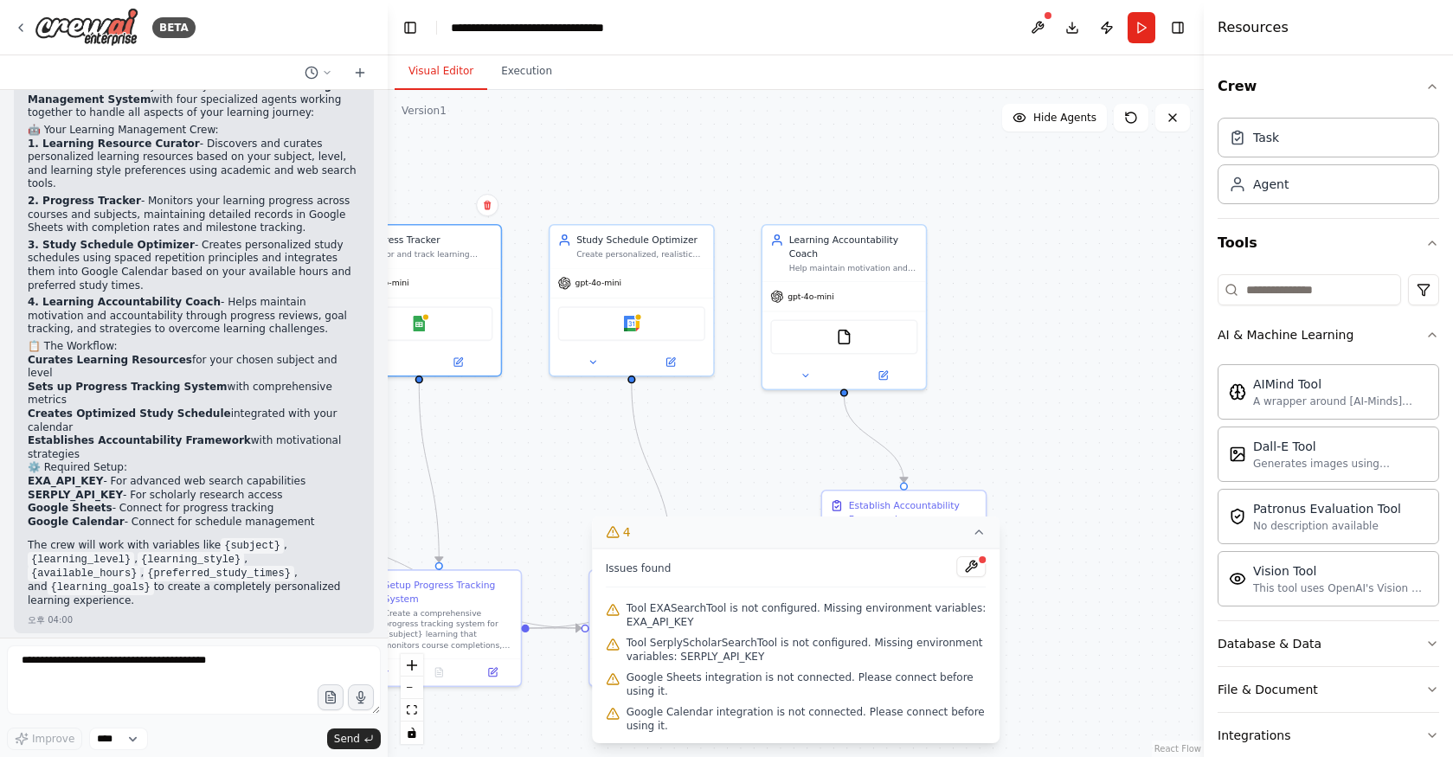
click at [1080, 478] on div ".deletable-edge-delete-btn { width: 20px; height: 20px; border: 0px solid #ffff…" at bounding box center [796, 423] width 816 height 667
click at [979, 538] on icon at bounding box center [979, 532] width 14 height 14
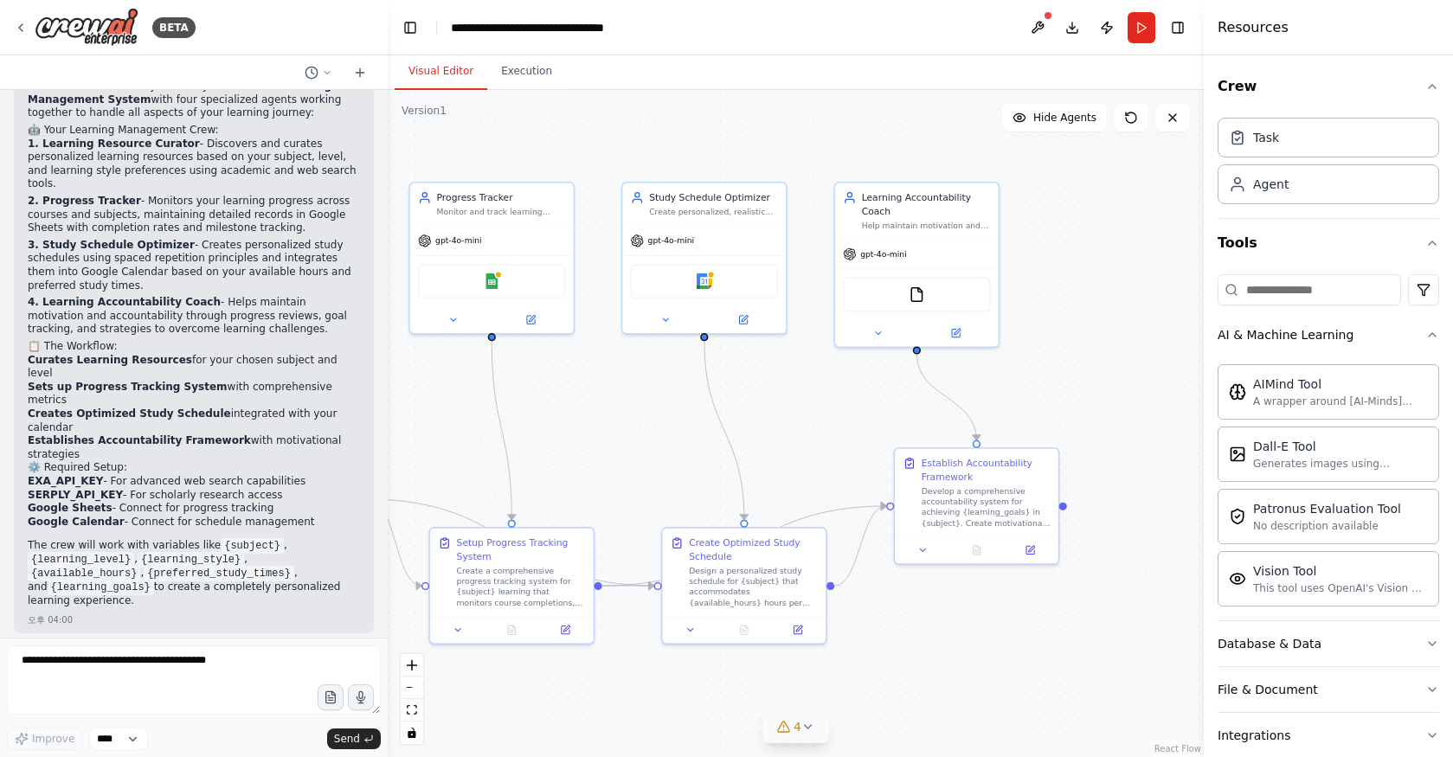
drag, startPoint x: 759, startPoint y: 459, endPoint x: 833, endPoint y: 417, distance: 85.6
click at [833, 417] on div ".deletable-edge-delete-btn { width: 20px; height: 20px; border: 0px solid #ffff…" at bounding box center [796, 423] width 816 height 667
click at [1328, 34] on div "Resources" at bounding box center [1327, 27] width 249 height 55
click at [1185, 28] on button "Toggle Right Sidebar" at bounding box center [1177, 28] width 24 height 24
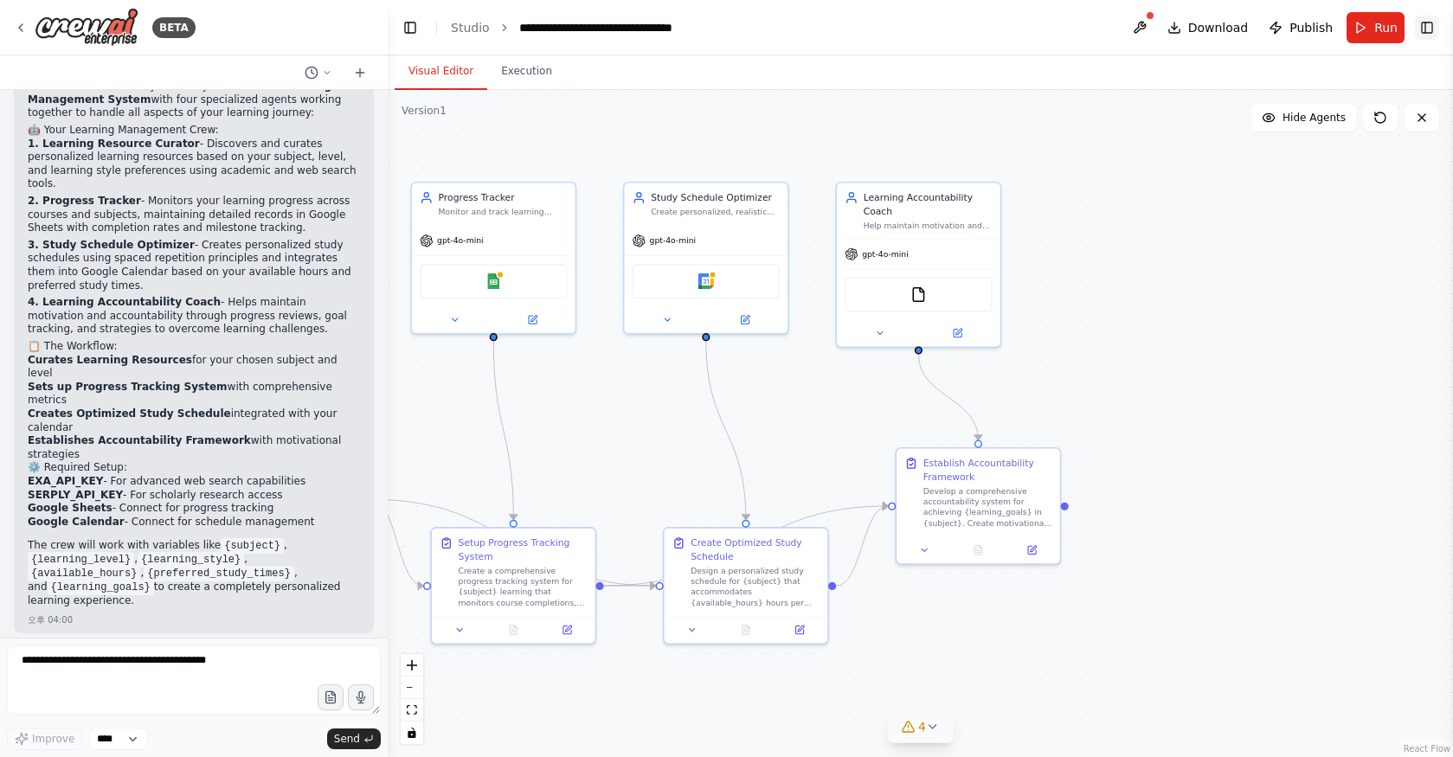
click at [1419, 35] on button "Toggle Right Sidebar" at bounding box center [1427, 28] width 24 height 24
